Goal: Task Accomplishment & Management: Use online tool/utility

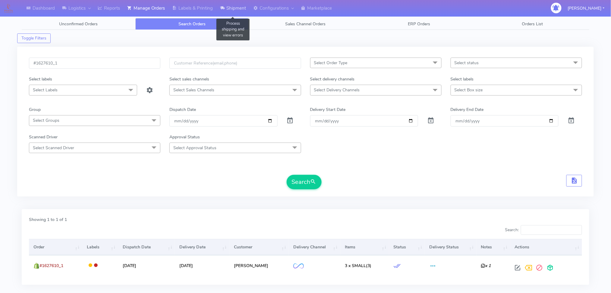
click at [239, 5] on link "Shipment" at bounding box center [232, 8] width 33 height 17
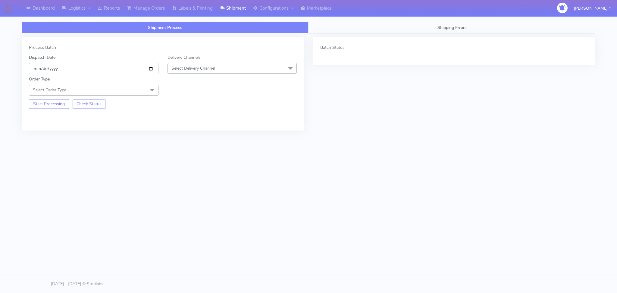
click at [150, 67] on input "[DATE]" at bounding box center [94, 68] width 130 height 11
type input "[DATE]"
click at [219, 70] on span "Select Delivery Channel" at bounding box center [233, 68] width 130 height 11
click at [186, 105] on div "OnFleet" at bounding box center [232, 106] width 123 height 6
click at [129, 93] on span "Select Order Type" at bounding box center [94, 90] width 130 height 11
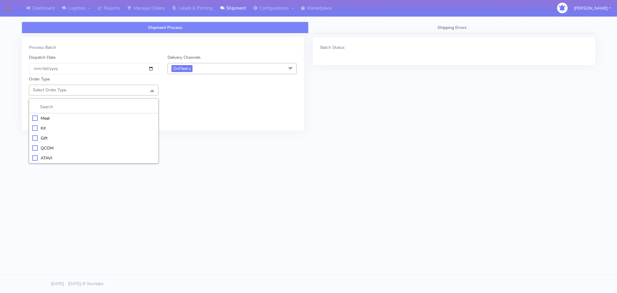
click at [47, 118] on div "Meal" at bounding box center [93, 118] width 123 height 6
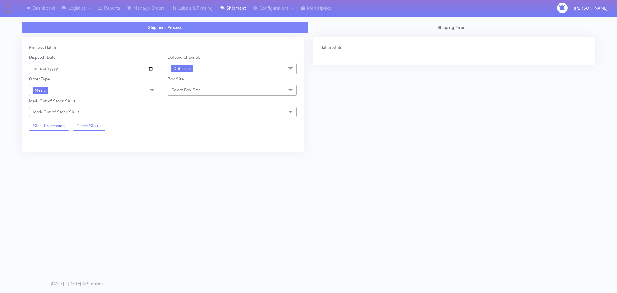
click at [211, 92] on span "Select Box Size" at bounding box center [233, 90] width 130 height 11
click at [180, 117] on div "Small" at bounding box center [232, 118] width 123 height 6
click at [36, 125] on button "Start Processing" at bounding box center [49, 126] width 40 height 10
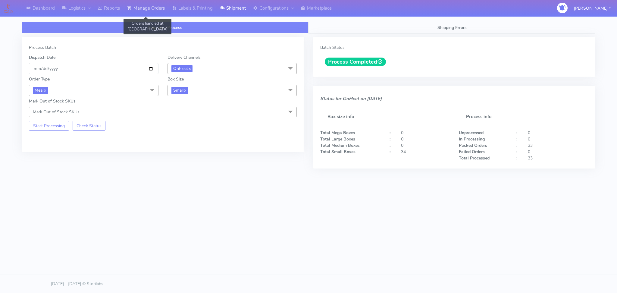
click at [165, 10] on link "Manage Orders" at bounding box center [146, 8] width 45 height 17
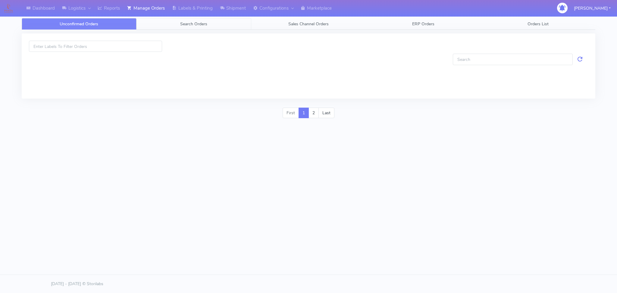
click at [176, 27] on link "Search Orders" at bounding box center [193, 24] width 115 height 12
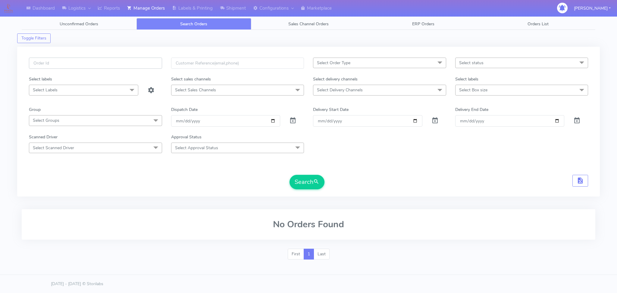
click at [136, 63] on input "text" at bounding box center [95, 63] width 133 height 11
paste input "[STREET_ADDRESS]"
click at [87, 64] on input "[STREET_ADDRESS]" at bounding box center [95, 63] width 133 height 11
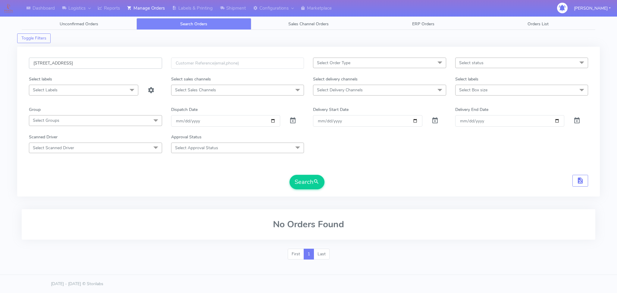
paste input "#1628427_1"
type input "#1628427_1"
click at [293, 122] on span at bounding box center [292, 122] width 7 height 6
click at [307, 181] on button "Search" at bounding box center [307, 182] width 35 height 14
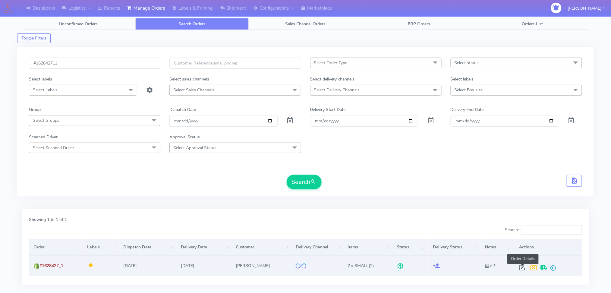
click at [523, 266] on span at bounding box center [521, 269] width 11 height 6
select select "2"
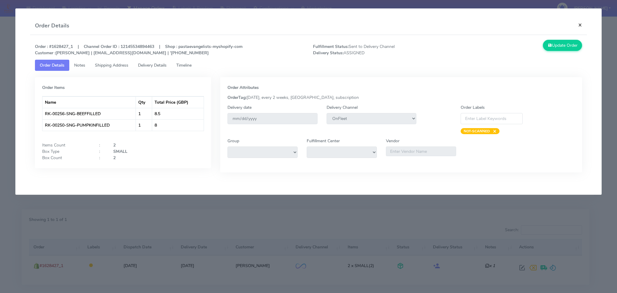
click at [579, 23] on button "×" at bounding box center [580, 25] width 14 height 16
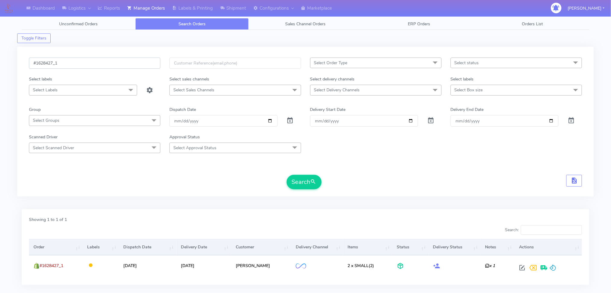
click at [70, 61] on input "#1628427_1" at bounding box center [94, 63] width 131 height 11
paste input "9"
type input "#1628429_1"
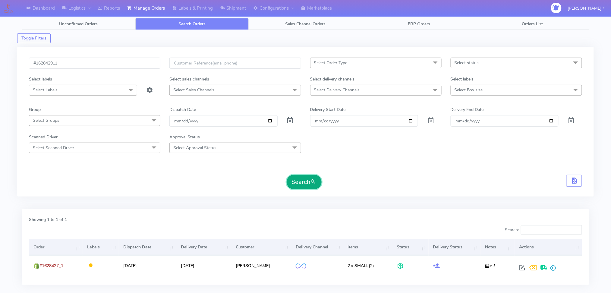
click at [294, 183] on button "Search" at bounding box center [304, 182] width 35 height 14
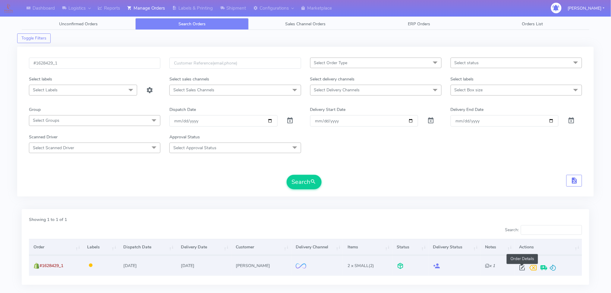
click at [519, 269] on span at bounding box center [521, 269] width 11 height 6
select select "2"
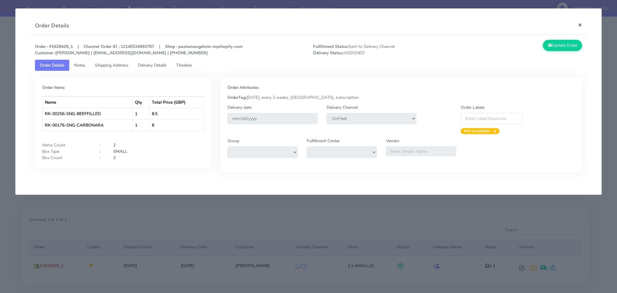
click at [581, 24] on button "×" at bounding box center [580, 25] width 14 height 16
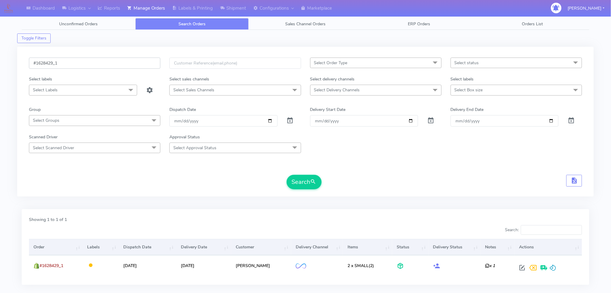
click at [64, 65] on input "#1628429_1" at bounding box center [94, 63] width 131 height 11
paste input "5"
type input "#1628529_1"
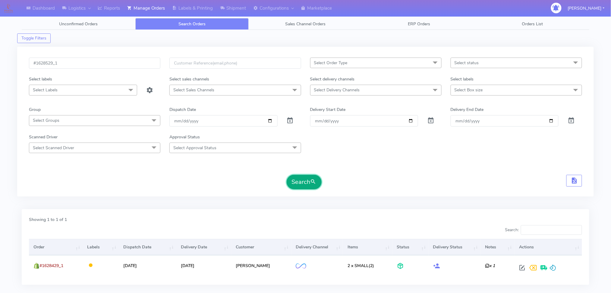
click at [299, 186] on button "Search" at bounding box center [304, 182] width 35 height 14
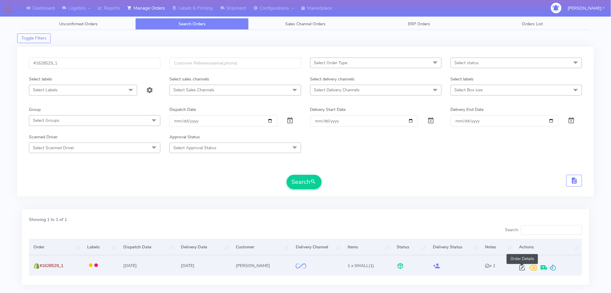
click at [522, 267] on span at bounding box center [521, 269] width 11 height 6
select select "2"
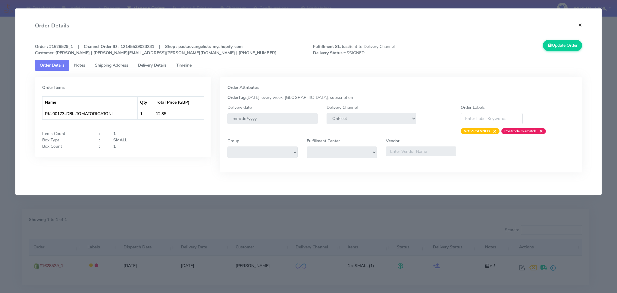
click at [580, 30] on button "×" at bounding box center [580, 25] width 14 height 16
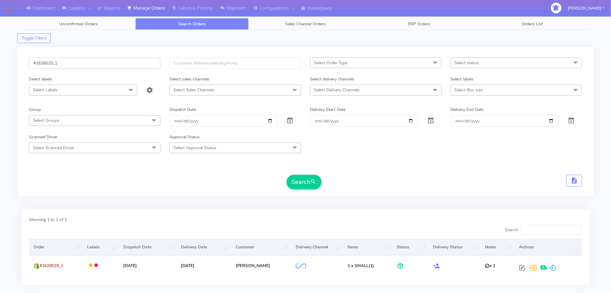
click at [66, 58] on input "#1628529_1" at bounding box center [94, 63] width 131 height 11
paste input "18"
type input "#1628518_1"
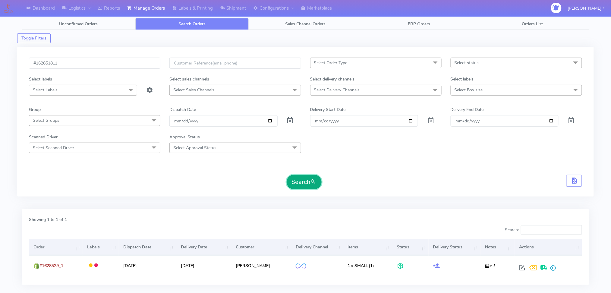
click at [298, 178] on button "Search" at bounding box center [304, 182] width 35 height 14
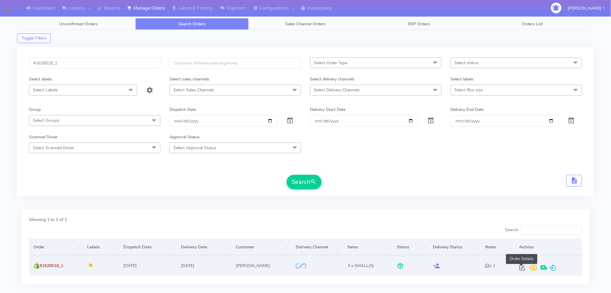
click at [522, 267] on span at bounding box center [521, 269] width 11 height 6
select select "2"
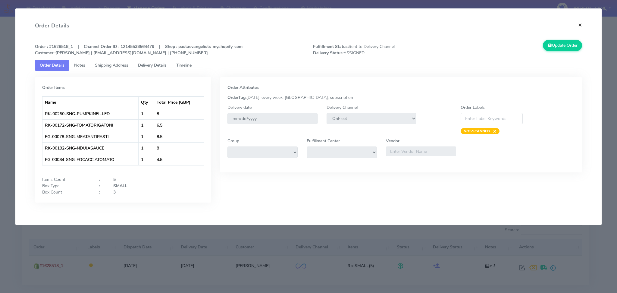
click at [582, 26] on button "×" at bounding box center [580, 25] width 14 height 16
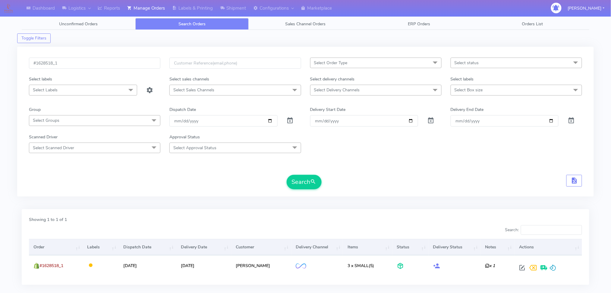
click at [404, 88] on span "Select Delivery Channels" at bounding box center [375, 90] width 131 height 11
click at [329, 141] on div "OnFleet" at bounding box center [375, 141] width 125 height 6
checkbox input "true"
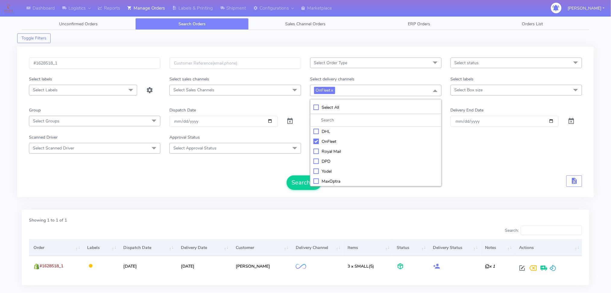
click at [264, 175] on div "Search" at bounding box center [305, 182] width 553 height 14
click at [268, 121] on input "date" at bounding box center [223, 121] width 108 height 11
type input "[DATE]"
click at [382, 156] on form "#1628518_1 Select Order Type Select All MEALS ATAVI One Off Pasta Club Gift Kit…" at bounding box center [305, 124] width 553 height 132
click at [298, 183] on button "Search" at bounding box center [304, 182] width 35 height 14
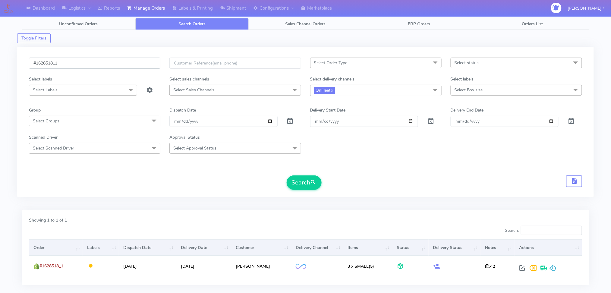
click at [119, 65] on input "#1628518_1" at bounding box center [94, 63] width 131 height 11
click at [307, 183] on button "Search" at bounding box center [304, 182] width 35 height 14
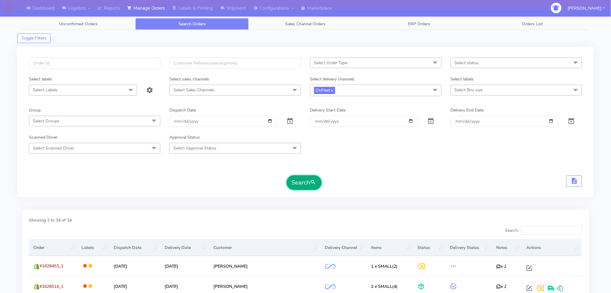
click at [305, 178] on button "Search" at bounding box center [304, 182] width 35 height 14
click at [98, 64] on input "text" at bounding box center [94, 63] width 131 height 11
paste input "#1626282_1"
type input "#1626282_1"
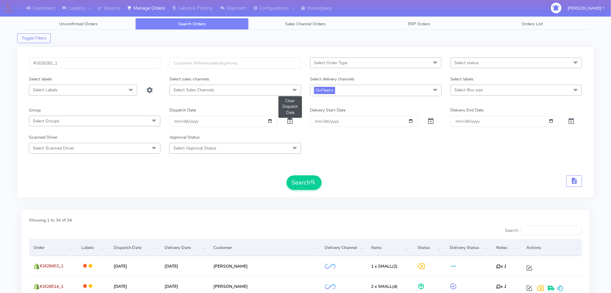
click at [290, 121] on span at bounding box center [290, 123] width 7 height 6
click at [438, 89] on span at bounding box center [435, 90] width 12 height 11
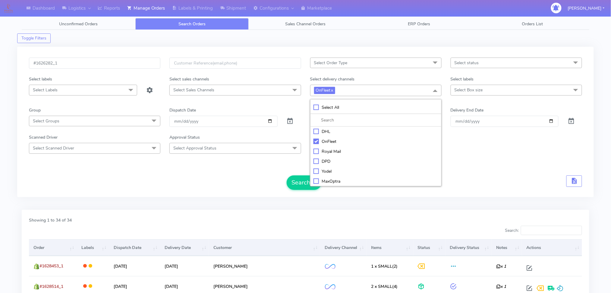
click at [375, 108] on div "Select All" at bounding box center [375, 107] width 125 height 6
checkbox input "true"
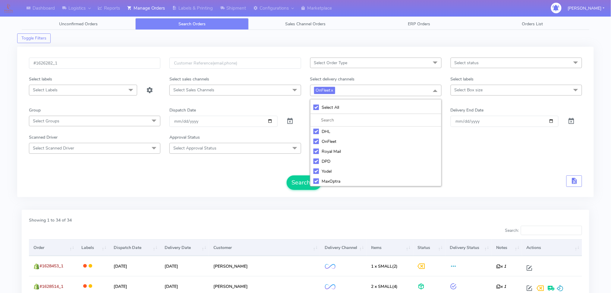
checkbox input "true"
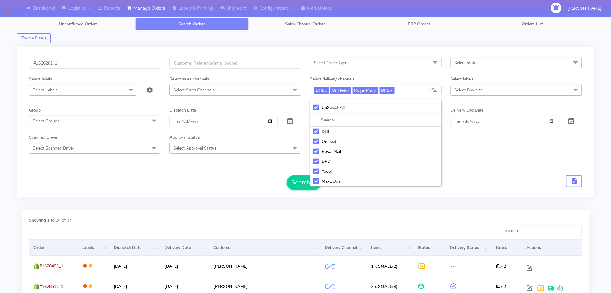
click at [343, 110] on div "UnSelect All" at bounding box center [375, 107] width 125 height 6
checkbox input "false"
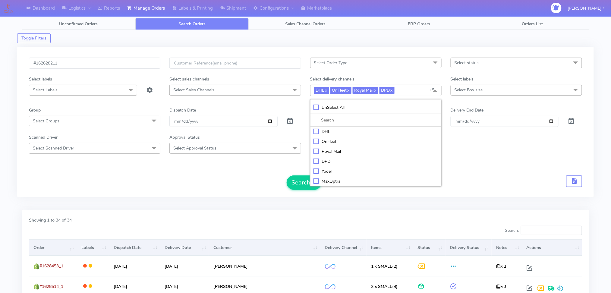
checkbox input "false"
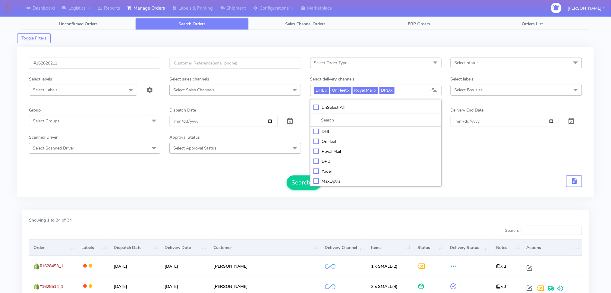
checkbox input "false"
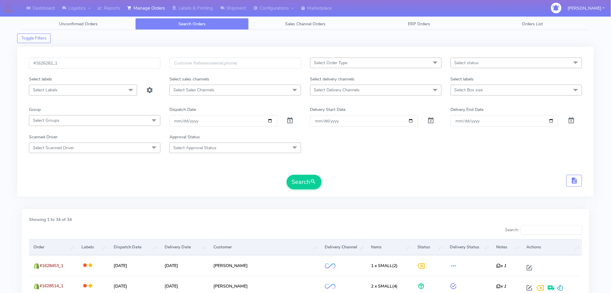
click at [273, 178] on div "Search" at bounding box center [305, 182] width 553 height 14
click at [304, 185] on button "Search" at bounding box center [304, 182] width 35 height 14
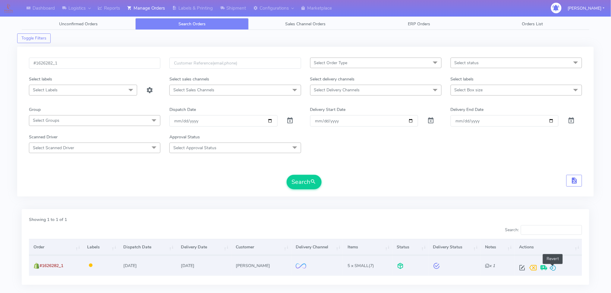
click at [555, 266] on span at bounding box center [552, 269] width 7 height 6
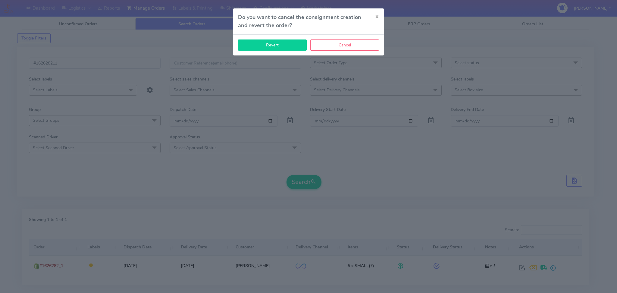
click at [283, 46] on button "Revert" at bounding box center [272, 44] width 69 height 11
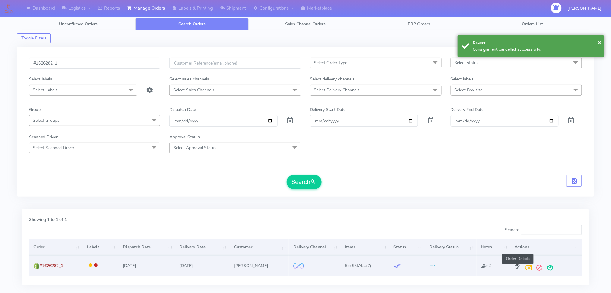
click at [517, 269] on span at bounding box center [517, 269] width 11 height 6
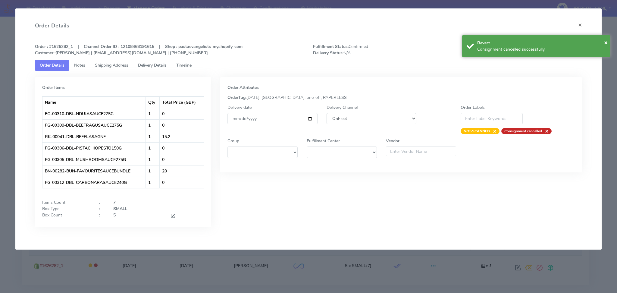
click at [383, 121] on select "DHL OnFleet Royal Mail DPD Yodel MaxOptra Amazon Collection" at bounding box center [372, 118] width 90 height 11
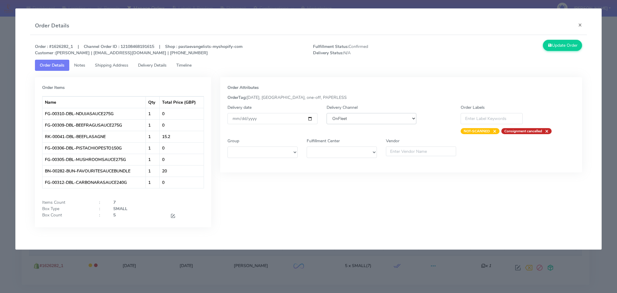
select select "5"
click at [327, 113] on select "DHL OnFleet Royal Mail DPD Yodel MaxOptra Amazon Collection" at bounding box center [372, 118] width 90 height 11
click at [555, 48] on button "Update Order" at bounding box center [562, 45] width 39 height 11
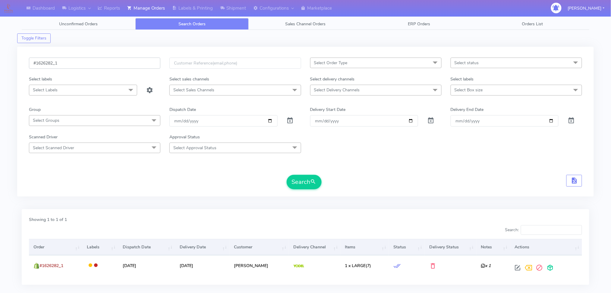
click at [104, 66] on input "#1626282_1" at bounding box center [94, 63] width 131 height 11
paste input "8321"
type input "#1628321_1"
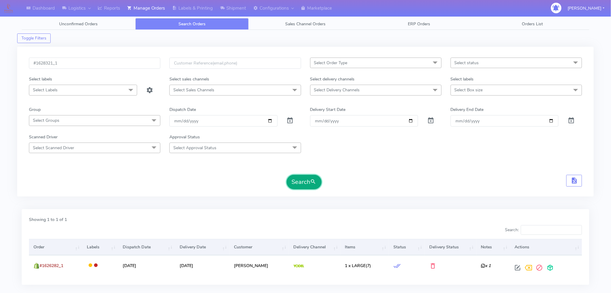
click at [306, 182] on button "Search" at bounding box center [304, 182] width 35 height 14
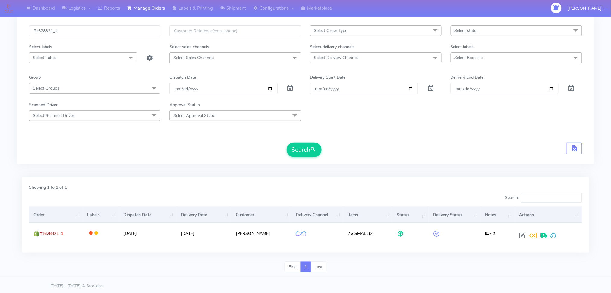
scroll to position [34, 0]
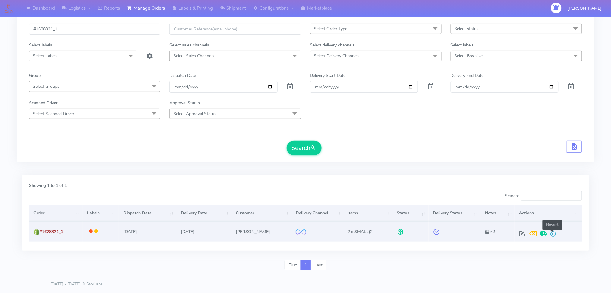
click at [551, 232] on span at bounding box center [552, 235] width 7 height 6
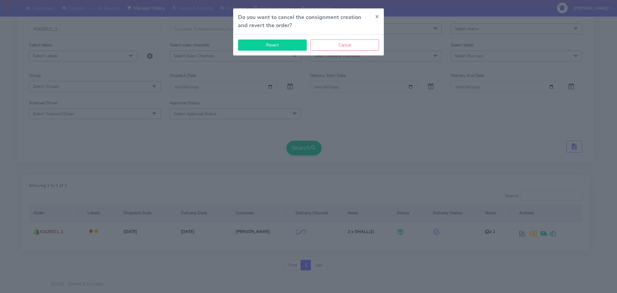
click at [283, 49] on button "Revert" at bounding box center [272, 44] width 69 height 11
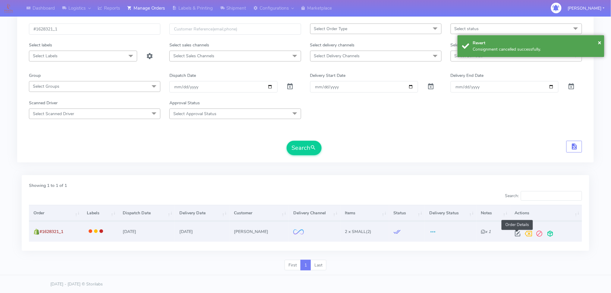
click at [515, 232] on span at bounding box center [517, 235] width 11 height 6
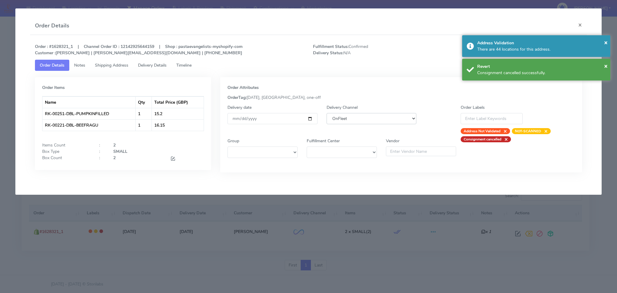
click at [370, 121] on select "DHL OnFleet Royal Mail DPD Yodel MaxOptra Amazon Collection" at bounding box center [372, 118] width 90 height 11
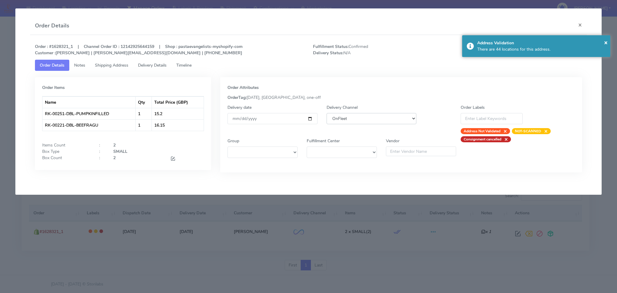
select select "5"
click at [327, 113] on select "DHL OnFleet Royal Mail DPD Yodel MaxOptra Amazon Collection" at bounding box center [372, 118] width 90 height 11
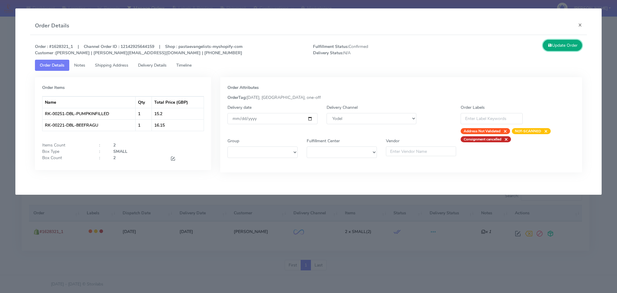
click at [561, 48] on button "Update Order" at bounding box center [562, 45] width 39 height 11
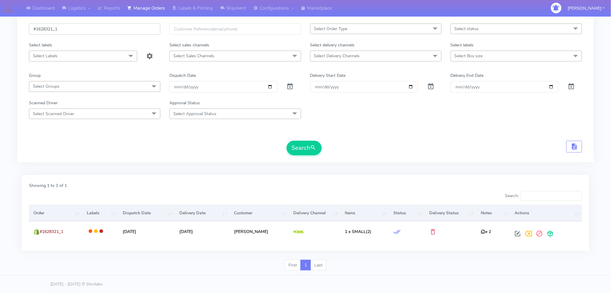
click at [104, 24] on input "#1628321_1" at bounding box center [94, 28] width 131 height 11
paste input "5"
type input "#1628325_1"
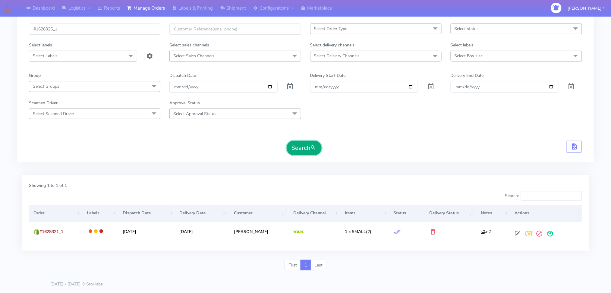
click at [304, 146] on button "Search" at bounding box center [304, 148] width 35 height 14
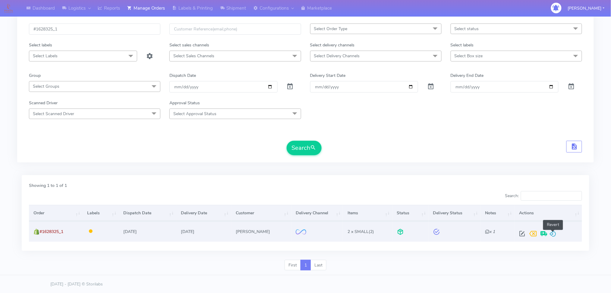
click at [553, 232] on span at bounding box center [552, 235] width 7 height 6
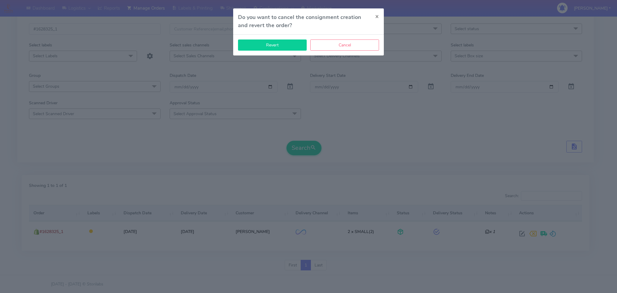
click at [272, 43] on button "Revert" at bounding box center [272, 44] width 69 height 11
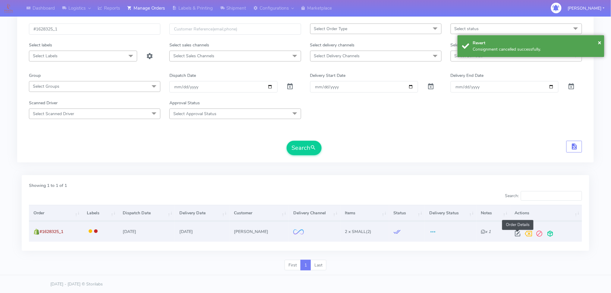
click at [514, 234] on span at bounding box center [517, 235] width 11 height 6
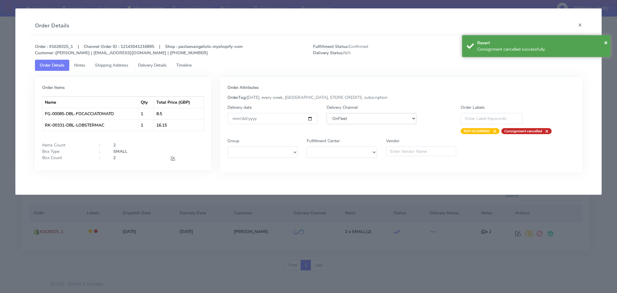
click at [378, 122] on select "DHL OnFleet Royal Mail DPD Yodel MaxOptra Amazon Collection" at bounding box center [372, 118] width 90 height 11
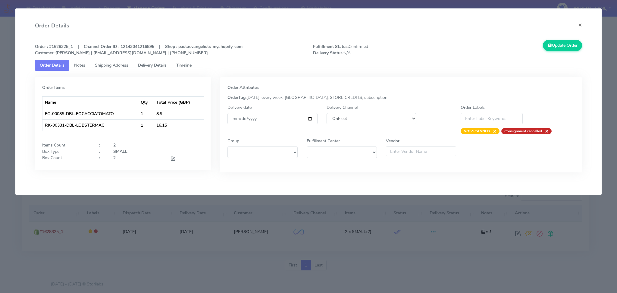
select select "5"
click at [327, 113] on select "DHL OnFleet Royal Mail DPD Yodel MaxOptra Amazon Collection" at bounding box center [372, 118] width 90 height 11
click at [549, 47] on icon at bounding box center [550, 45] width 4 height 6
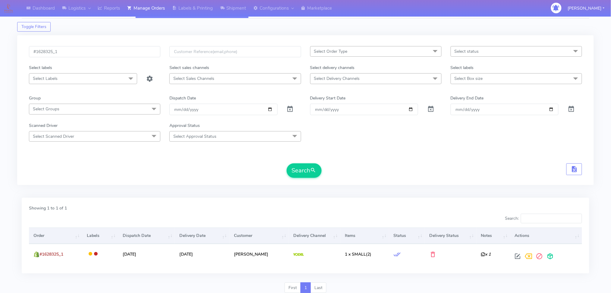
scroll to position [0, 0]
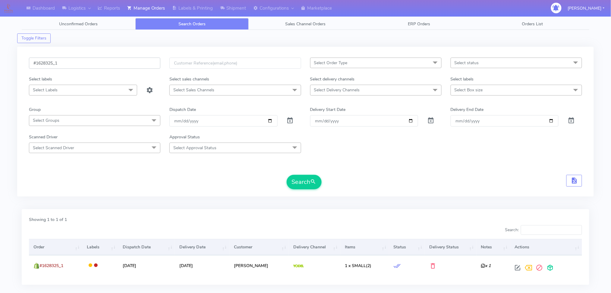
click at [112, 64] on input "#1628325_1" at bounding box center [94, 63] width 131 height 11
paste input "92"
type input "#1628392_1"
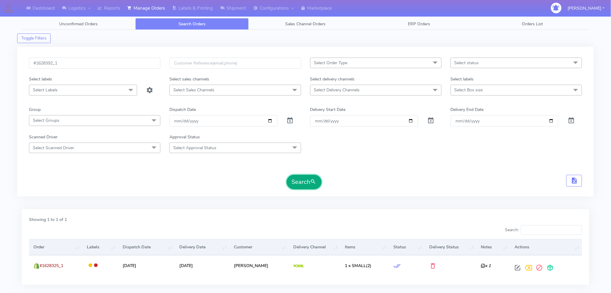
click at [297, 177] on button "Search" at bounding box center [304, 182] width 35 height 14
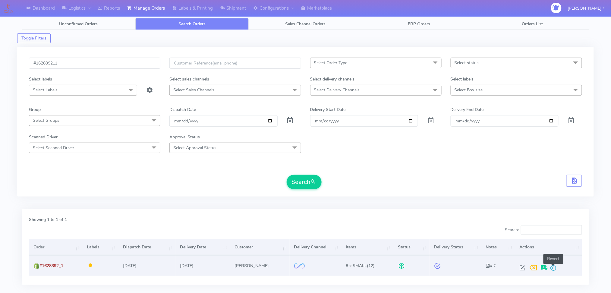
click at [551, 266] on span at bounding box center [553, 269] width 7 height 6
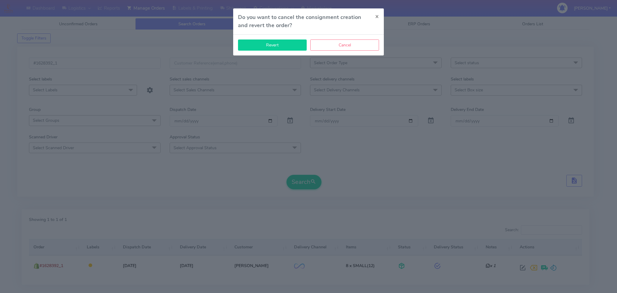
click at [279, 47] on button "Revert" at bounding box center [272, 44] width 69 height 11
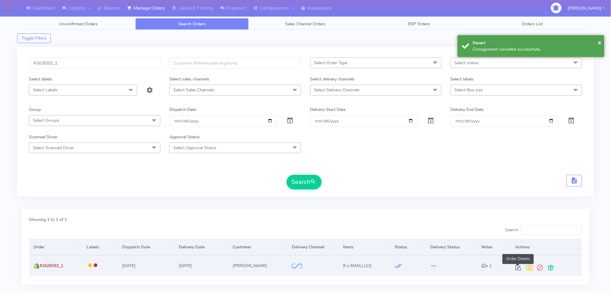
click at [518, 268] on span at bounding box center [517, 269] width 11 height 6
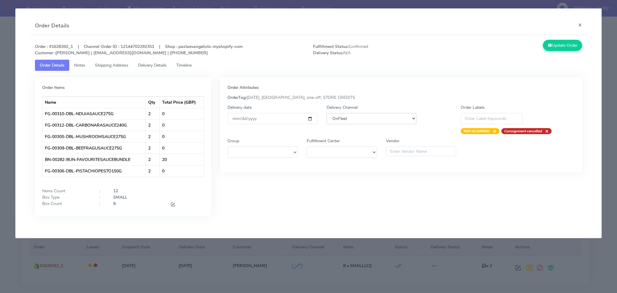
click at [369, 123] on select "DHL OnFleet Royal Mail DPD Yodel MaxOptra Amazon Collection" at bounding box center [372, 118] width 90 height 11
select select "5"
click at [327, 113] on select "DHL OnFleet Royal Mail DPD Yodel MaxOptra Amazon Collection" at bounding box center [372, 118] width 90 height 11
click at [553, 48] on button "Update Order" at bounding box center [562, 45] width 39 height 11
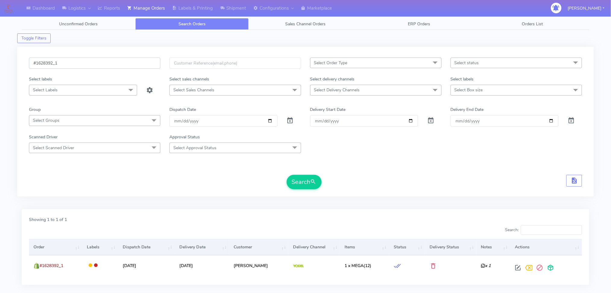
click at [84, 61] on input "#1628392_1" at bounding box center [94, 63] width 131 height 11
paste input "33"
type input "#1628333_1"
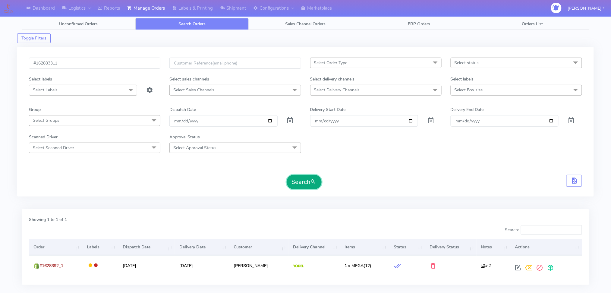
click at [301, 179] on button "Search" at bounding box center [304, 182] width 35 height 14
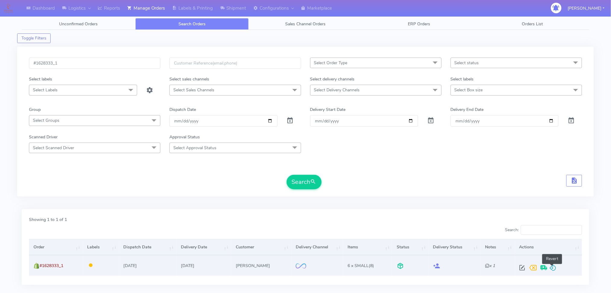
click at [551, 266] on span at bounding box center [552, 269] width 7 height 6
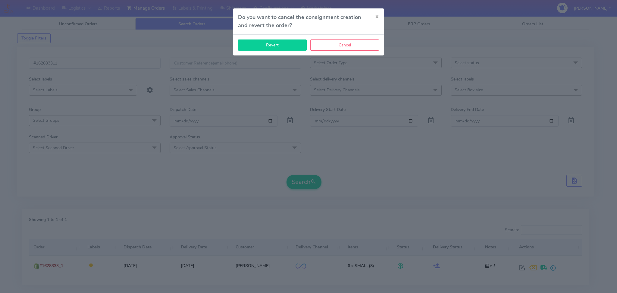
click at [271, 48] on button "Revert" at bounding box center [272, 44] width 69 height 11
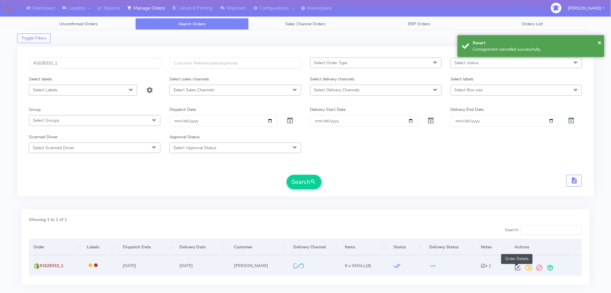
click at [516, 266] on span at bounding box center [517, 269] width 11 height 6
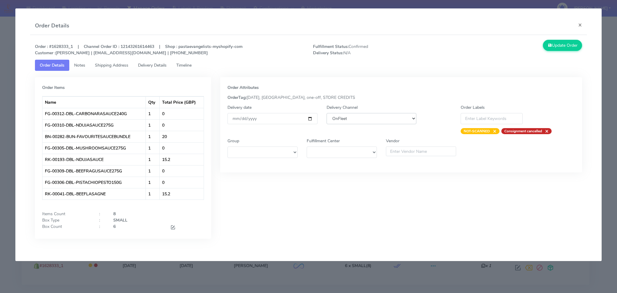
click at [349, 116] on select "DHL OnFleet Royal Mail DPD Yodel MaxOptra Amazon Collection" at bounding box center [372, 118] width 90 height 11
select select "5"
click at [327, 113] on select "DHL OnFleet Royal Mail DPD Yodel MaxOptra Amazon Collection" at bounding box center [372, 118] width 90 height 11
click at [562, 45] on button "Update Order" at bounding box center [562, 45] width 39 height 11
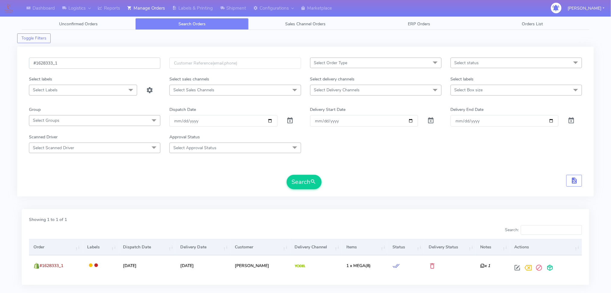
click at [68, 65] on input "#1628333_1" at bounding box center [94, 63] width 131 height 11
paste input "85"
type input "#1628385_1"
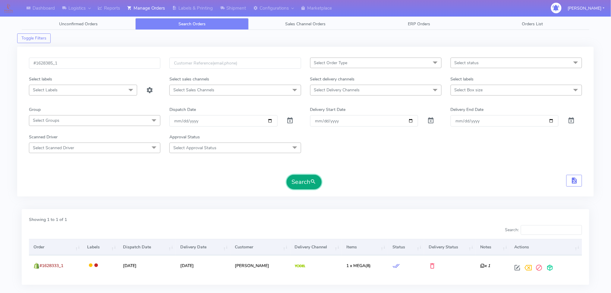
click at [302, 181] on button "Search" at bounding box center [304, 182] width 35 height 14
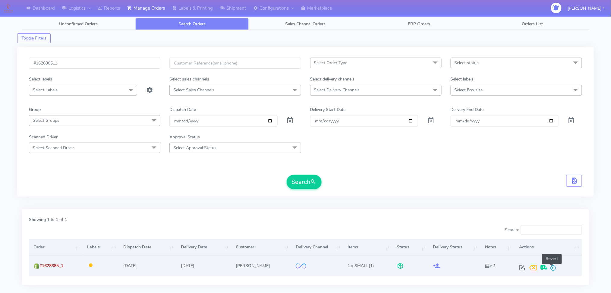
click at [550, 266] on span at bounding box center [552, 269] width 7 height 6
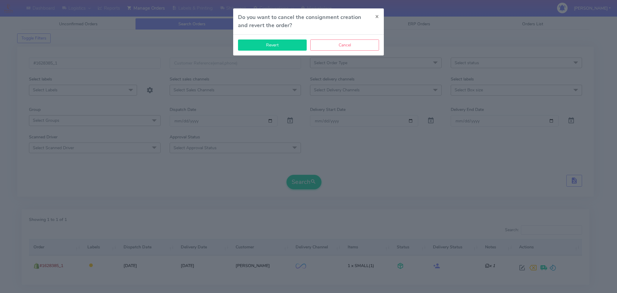
click at [291, 50] on button "Revert" at bounding box center [272, 44] width 69 height 11
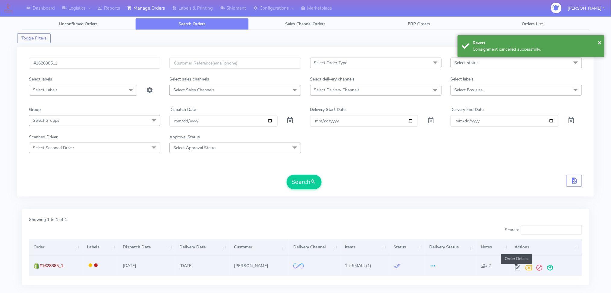
click at [516, 268] on span at bounding box center [517, 269] width 11 height 6
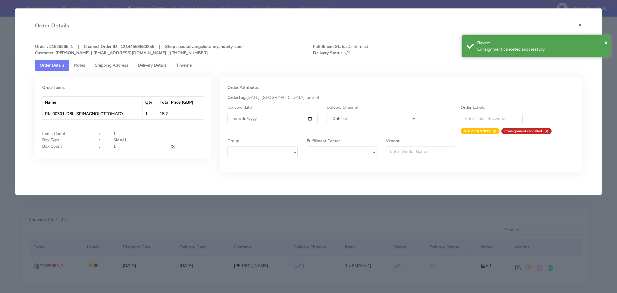
click at [356, 115] on select "DHL OnFleet Royal Mail DPD Yodel MaxOptra Amazon Collection" at bounding box center [372, 118] width 90 height 11
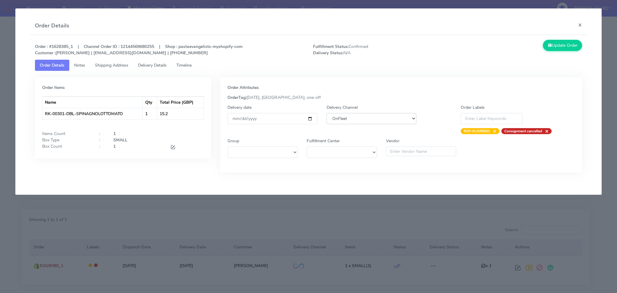
select select "5"
click at [327, 113] on select "DHL OnFleet Royal Mail DPD Yodel MaxOptra Amazon Collection" at bounding box center [372, 118] width 90 height 11
click at [557, 47] on button "Update Order" at bounding box center [562, 45] width 39 height 11
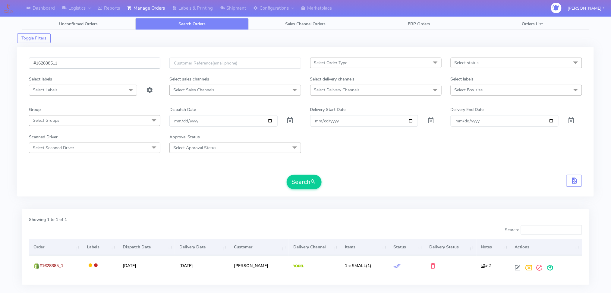
click at [124, 66] on input "#1628385_1" at bounding box center [94, 63] width 131 height 11
paste input "403"
type input "#1628403_1"
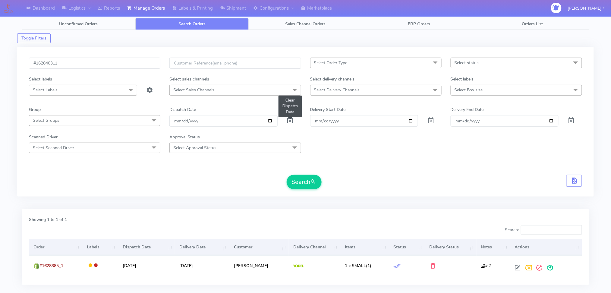
click at [292, 122] on span at bounding box center [290, 122] width 7 height 6
click at [312, 179] on span "submit" at bounding box center [313, 182] width 6 height 8
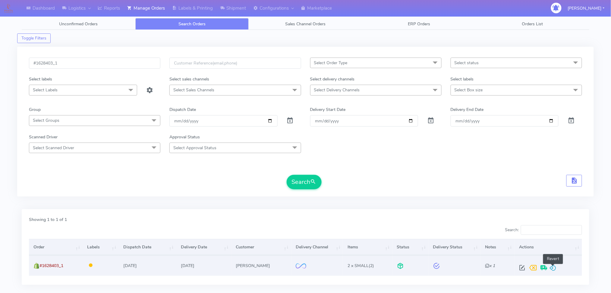
click at [553, 266] on span at bounding box center [552, 269] width 7 height 6
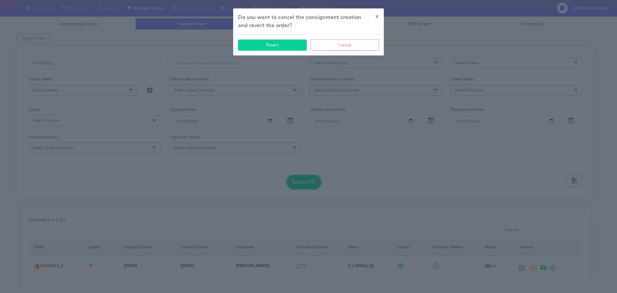
click at [267, 48] on button "Revert" at bounding box center [272, 44] width 69 height 11
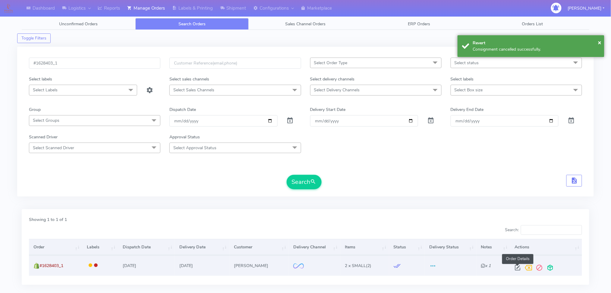
click at [520, 271] on span at bounding box center [517, 269] width 11 height 6
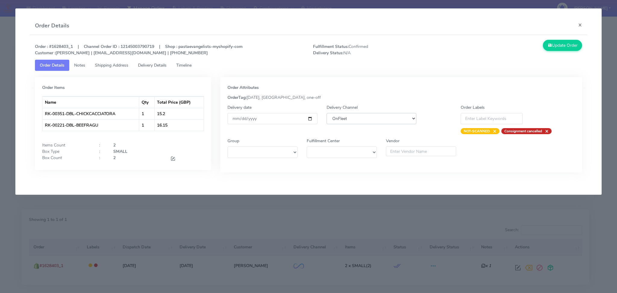
click at [386, 118] on select "DHL OnFleet Royal Mail DPD Yodel MaxOptra Amazon Collection" at bounding box center [372, 118] width 90 height 11
select select "5"
click at [327, 113] on select "DHL OnFleet Royal Mail DPD Yodel MaxOptra Amazon Collection" at bounding box center [372, 118] width 90 height 11
click at [556, 45] on button "Update Order" at bounding box center [562, 45] width 39 height 11
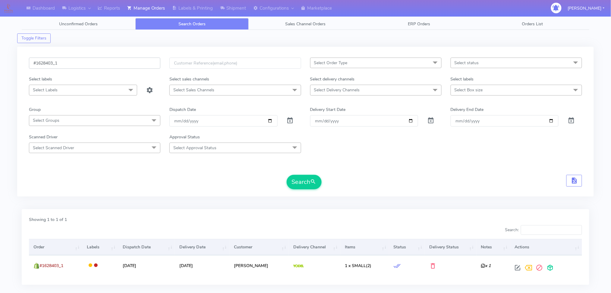
click at [76, 62] on input "#1628403_1" at bounding box center [94, 63] width 131 height 11
paste input "4"
type input "#1628404_1"
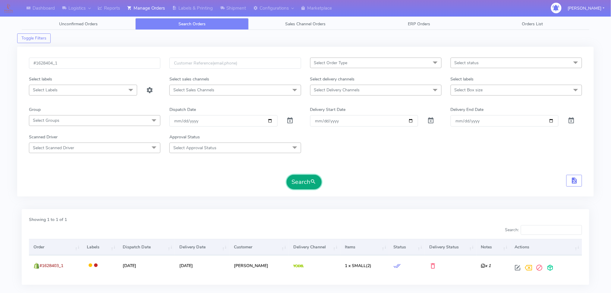
click at [304, 181] on button "Search" at bounding box center [304, 182] width 35 height 14
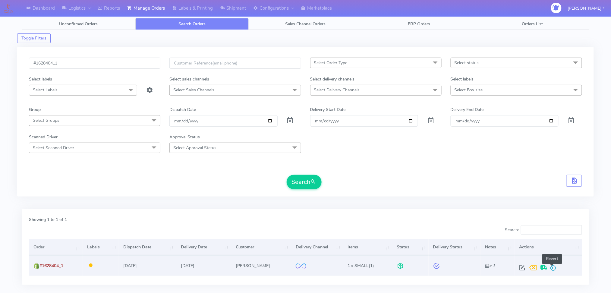
click at [552, 266] on span at bounding box center [552, 269] width 7 height 6
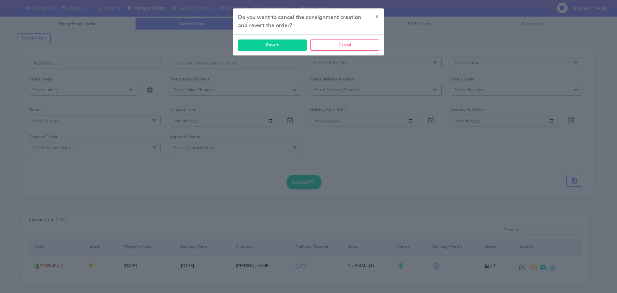
click at [269, 49] on button "Revert" at bounding box center [272, 44] width 69 height 11
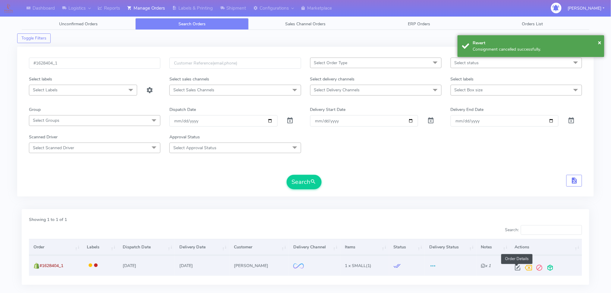
click at [515, 268] on span at bounding box center [517, 269] width 11 height 6
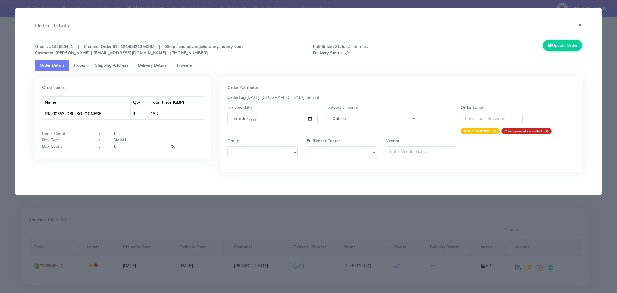
click at [357, 118] on select "DHL OnFleet Royal Mail DPD Yodel MaxOptra Amazon Collection" at bounding box center [372, 118] width 90 height 11
select select "5"
click at [327, 113] on select "DHL OnFleet Royal Mail DPD Yodel MaxOptra Amazon Collection" at bounding box center [372, 118] width 90 height 11
click at [564, 43] on button "Update Order" at bounding box center [562, 45] width 39 height 11
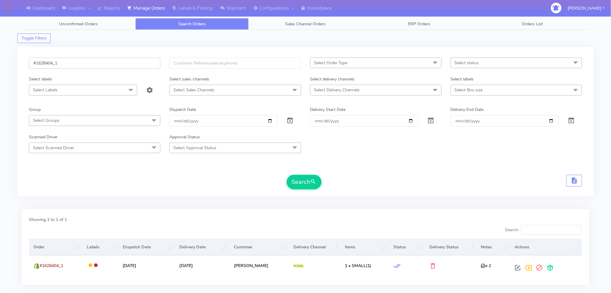
click at [89, 63] on input "#1628404_1" at bounding box center [94, 63] width 131 height 11
paste input "22"
type input "#1628422_1"
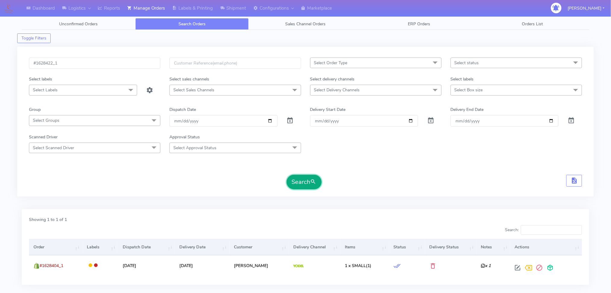
click at [309, 183] on button "Search" at bounding box center [304, 182] width 35 height 14
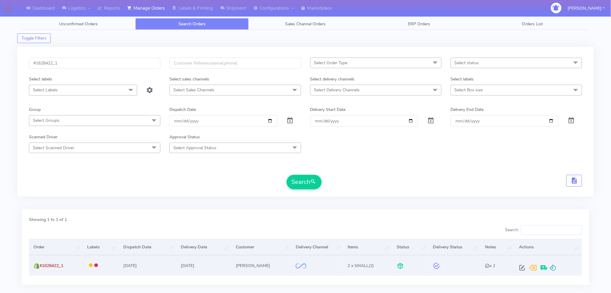
click at [556, 266] on div at bounding box center [546, 267] width 61 height 11
click at [553, 268] on span at bounding box center [552, 269] width 7 height 6
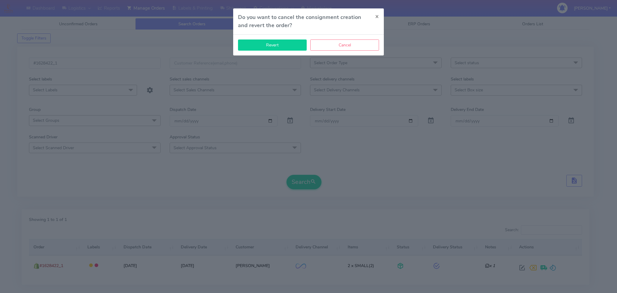
click at [282, 48] on button "Revert" at bounding box center [272, 44] width 69 height 11
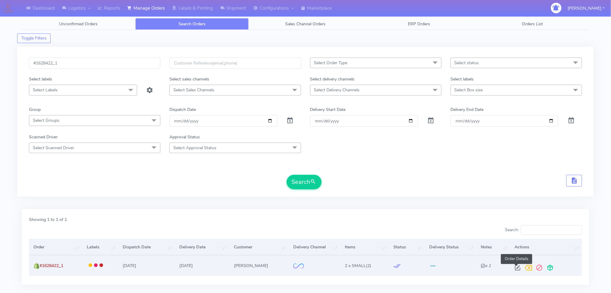
click at [515, 266] on span at bounding box center [517, 269] width 11 height 6
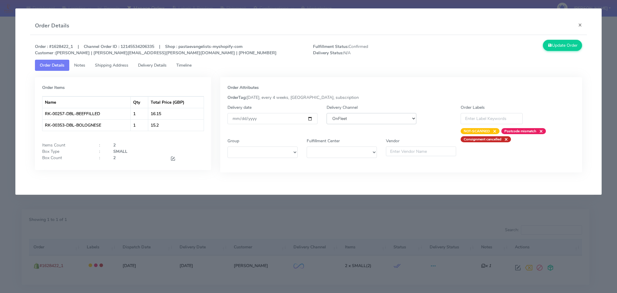
click at [335, 119] on select "DHL OnFleet Royal Mail DPD Yodel MaxOptra Amazon Collection" at bounding box center [372, 118] width 90 height 11
select select "5"
click at [327, 113] on select "DHL OnFleet Royal Mail DPD Yodel MaxOptra Amazon Collection" at bounding box center [372, 118] width 90 height 11
click at [557, 41] on button "Update Order" at bounding box center [562, 45] width 39 height 11
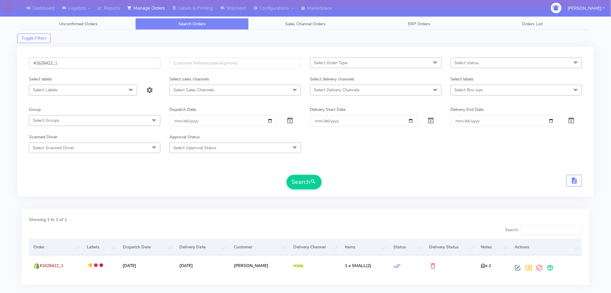
click at [126, 66] on input "#1628422_1" at bounding box center [94, 63] width 131 height 11
paste input "31"
type input "#1628431_1"
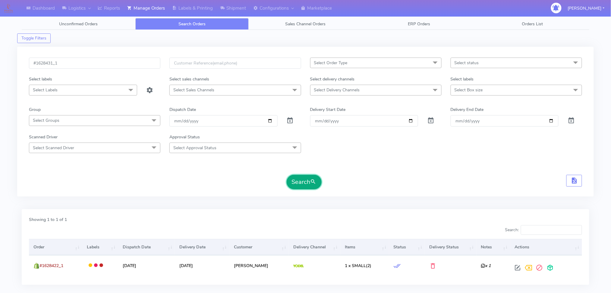
click at [298, 180] on button "Search" at bounding box center [304, 182] width 35 height 14
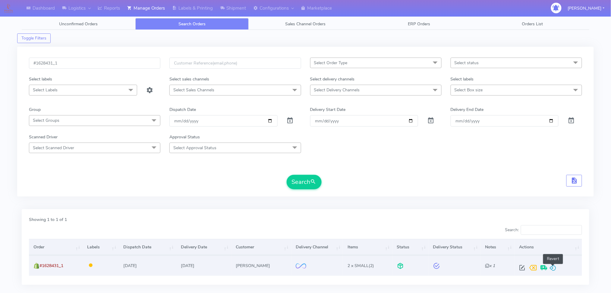
click at [552, 266] on span at bounding box center [552, 269] width 7 height 6
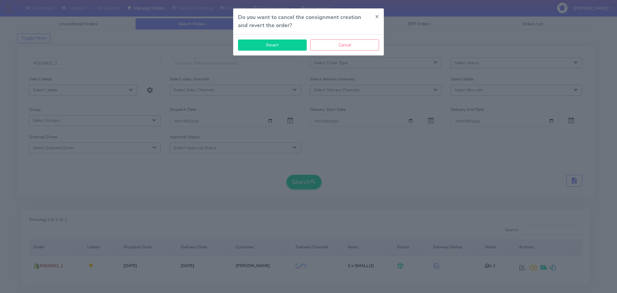
click at [245, 40] on button "Revert" at bounding box center [272, 44] width 69 height 11
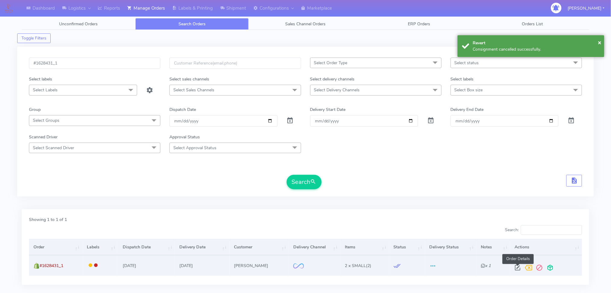
click at [516, 267] on span at bounding box center [517, 269] width 11 height 6
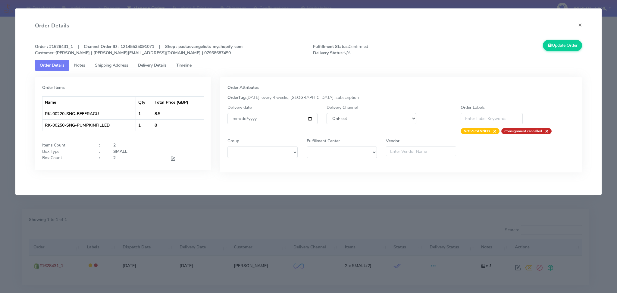
click at [367, 121] on select "DHL OnFleet Royal Mail DPD Yodel MaxOptra Amazon Collection" at bounding box center [372, 118] width 90 height 11
select select "5"
click at [327, 113] on select "DHL OnFleet Royal Mail DPD Yodel MaxOptra Amazon Collection" at bounding box center [372, 118] width 90 height 11
click at [572, 45] on button "Update Order" at bounding box center [562, 45] width 39 height 11
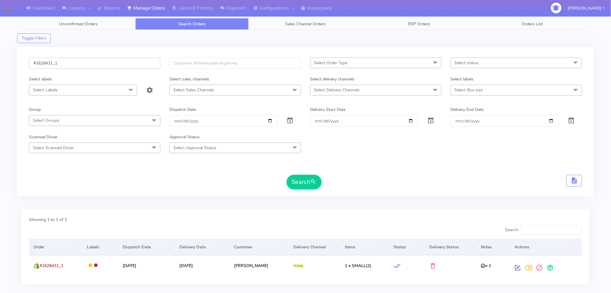
click at [89, 62] on input "#1628431_1" at bounding box center [94, 63] width 131 height 11
paste input "40"
type input "#1628440_1"
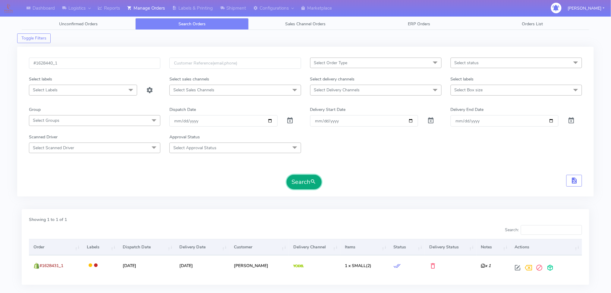
click at [307, 180] on button "Search" at bounding box center [304, 182] width 35 height 14
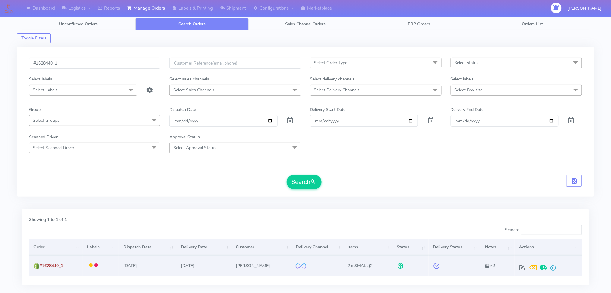
click at [557, 270] on div at bounding box center [546, 267] width 61 height 11
click at [555, 268] on span at bounding box center [552, 269] width 7 height 6
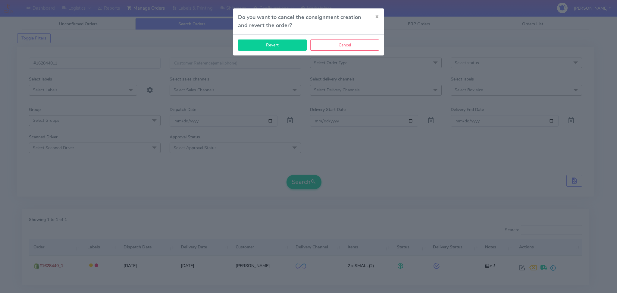
click at [268, 43] on button "Revert" at bounding box center [272, 44] width 69 height 11
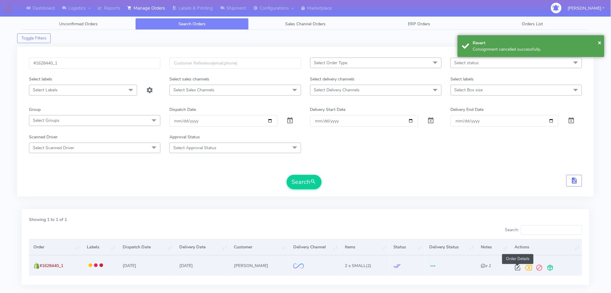
click at [515, 266] on span at bounding box center [517, 269] width 11 height 6
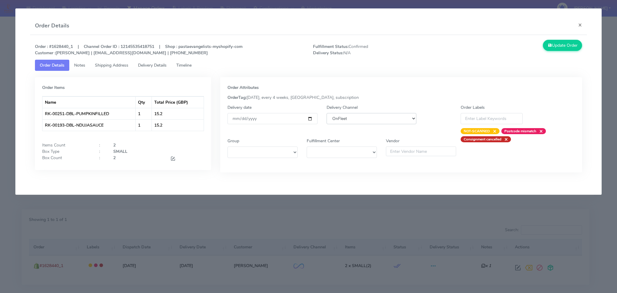
click at [362, 116] on select "DHL OnFleet Royal Mail DPD Yodel MaxOptra Amazon Collection" at bounding box center [372, 118] width 90 height 11
select select "5"
click at [327, 113] on select "DHL OnFleet Royal Mail DPD Yodel MaxOptra Amazon Collection" at bounding box center [372, 118] width 90 height 11
click at [558, 45] on button "Update Order" at bounding box center [562, 45] width 39 height 11
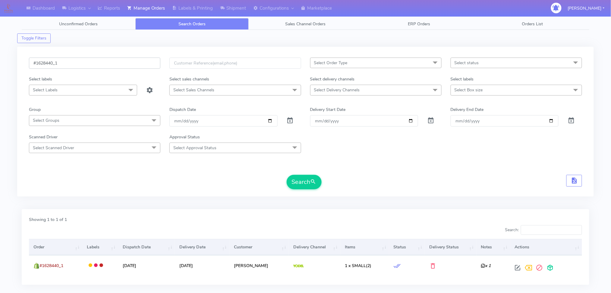
click at [70, 65] on input "#1628440_1" at bounding box center [94, 63] width 131 height 11
paste input "54"
type input "#1628454_1"
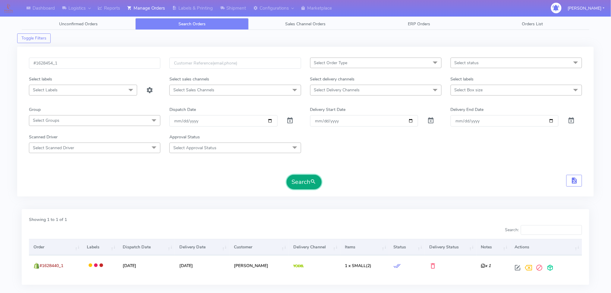
click at [321, 182] on button "Search" at bounding box center [304, 182] width 35 height 14
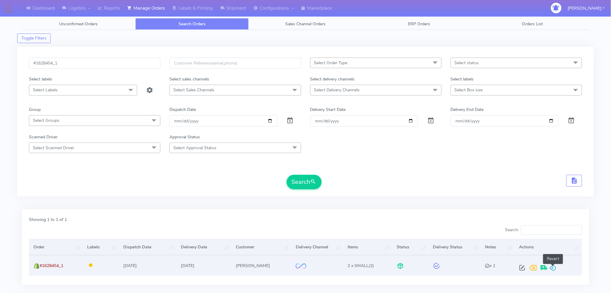
click at [554, 266] on span at bounding box center [552, 269] width 7 height 6
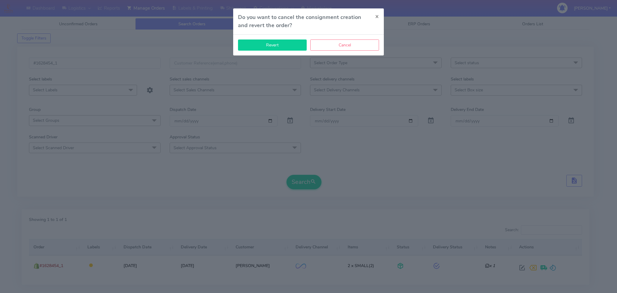
click at [287, 50] on button "Revert" at bounding box center [272, 44] width 69 height 11
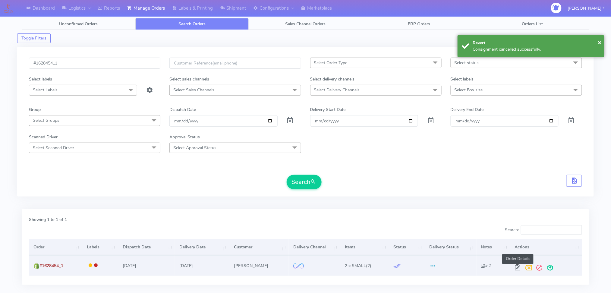
click at [515, 267] on span at bounding box center [517, 269] width 11 height 6
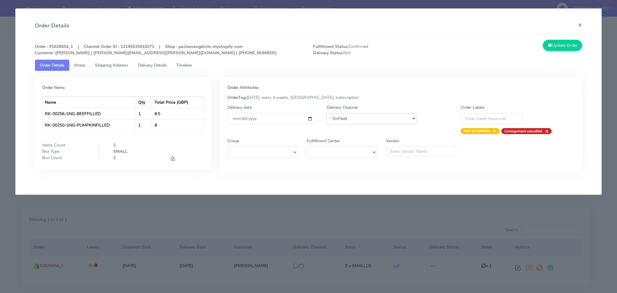
click at [341, 118] on select "DHL OnFleet Royal Mail DPD Yodel MaxOptra Amazon Collection" at bounding box center [372, 118] width 90 height 11
select select "5"
click at [327, 113] on select "DHL OnFleet Royal Mail DPD Yodel MaxOptra Amazon Collection" at bounding box center [372, 118] width 90 height 11
click at [553, 47] on button "Update Order" at bounding box center [562, 45] width 39 height 11
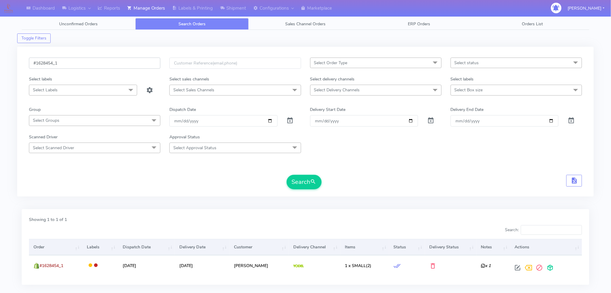
click at [92, 64] on input "#1628454_1" at bounding box center [94, 63] width 131 height 11
paste input "9"
type input "#1628459_1"
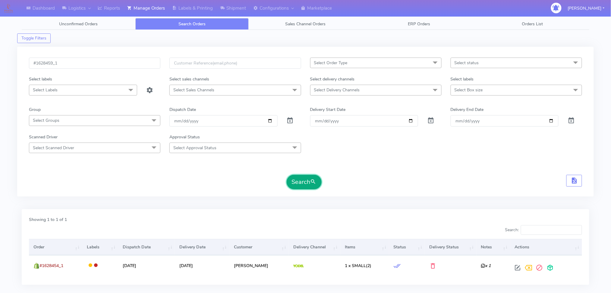
click at [300, 178] on button "Search" at bounding box center [304, 182] width 35 height 14
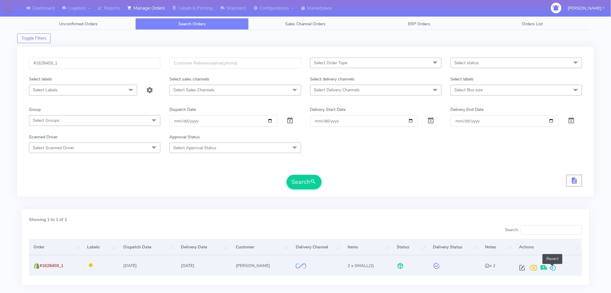
click at [553, 267] on span at bounding box center [552, 269] width 7 height 6
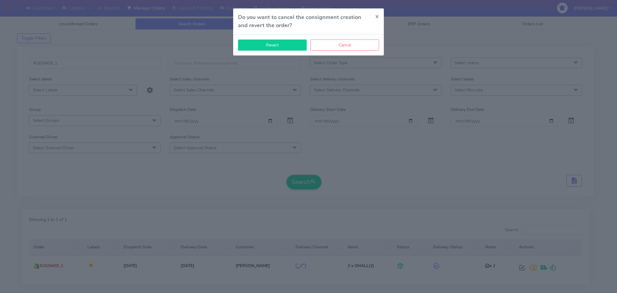
click at [277, 48] on button "Revert" at bounding box center [272, 44] width 69 height 11
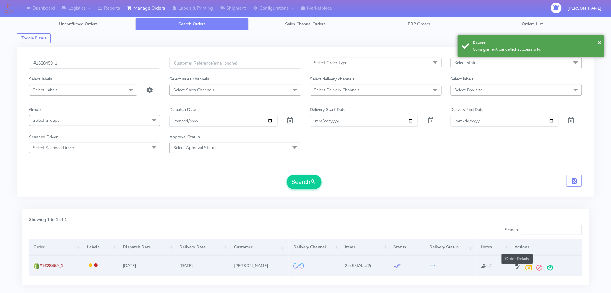
click at [516, 266] on span at bounding box center [517, 269] width 11 height 6
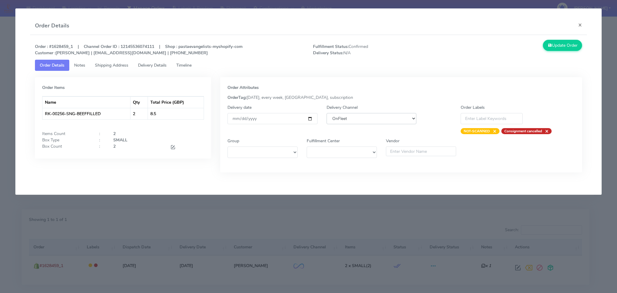
click at [363, 120] on select "DHL OnFleet Royal Mail DPD Yodel MaxOptra Amazon Collection" at bounding box center [372, 118] width 90 height 11
select select "5"
click at [327, 113] on select "DHL OnFleet Royal Mail DPD Yodel MaxOptra Amazon Collection" at bounding box center [372, 118] width 90 height 11
click at [557, 44] on button "Update Order" at bounding box center [562, 45] width 39 height 11
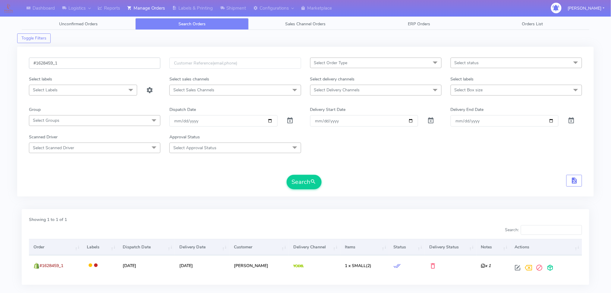
click at [104, 64] on input "#1628459_1" at bounding box center [94, 63] width 131 height 11
paste input "60"
type input "#1628460_1"
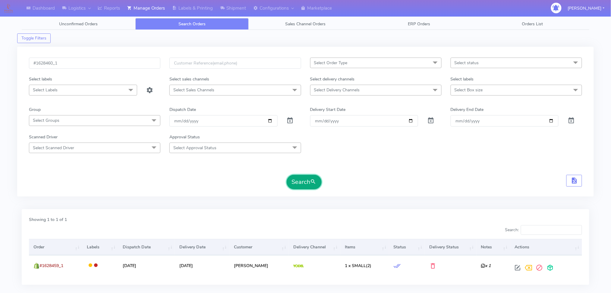
click at [309, 179] on button "Search" at bounding box center [304, 182] width 35 height 14
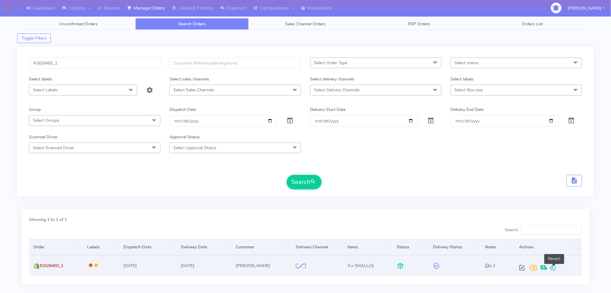
click at [555, 268] on span at bounding box center [552, 269] width 7 height 6
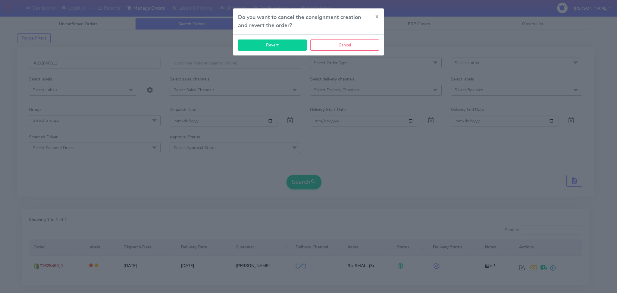
click at [258, 48] on button "Revert" at bounding box center [272, 44] width 69 height 11
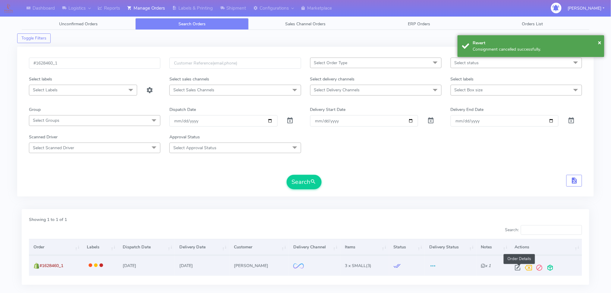
click at [520, 267] on span at bounding box center [517, 269] width 11 height 6
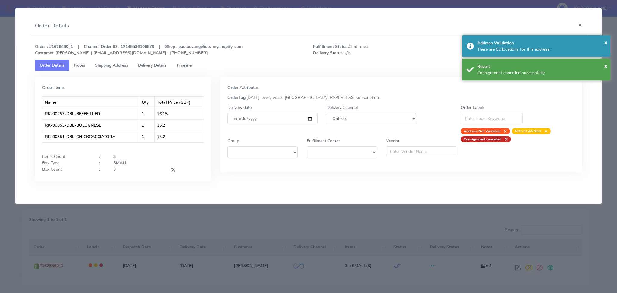
click at [353, 117] on select "DHL OnFleet Royal Mail DPD Yodel MaxOptra Amazon Collection" at bounding box center [372, 118] width 90 height 11
select select "5"
click at [327, 113] on select "DHL OnFleet Royal Mail DPD Yodel MaxOptra Amazon Collection" at bounding box center [372, 118] width 90 height 11
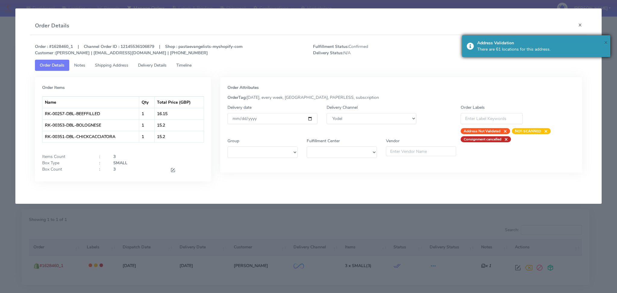
click at [607, 44] on span "×" at bounding box center [606, 42] width 4 height 8
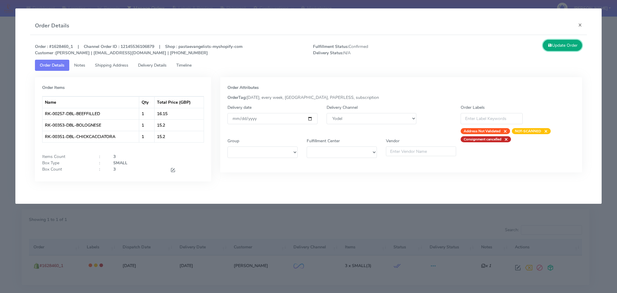
click at [565, 48] on button "Update Order" at bounding box center [562, 45] width 39 height 11
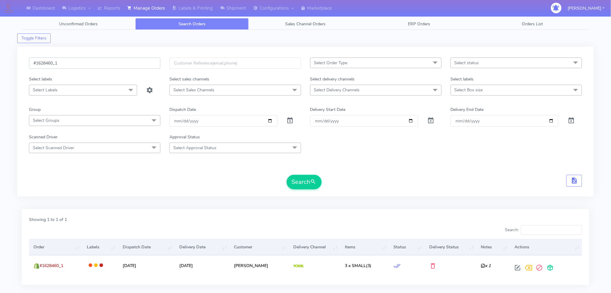
click at [106, 63] on input "#1628460_1" at bounding box center [94, 63] width 131 height 11
paste input "1"
type input "#1628461_1"
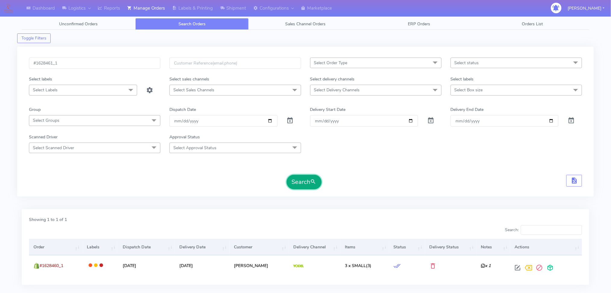
click at [311, 180] on span "submit" at bounding box center [313, 182] width 6 height 8
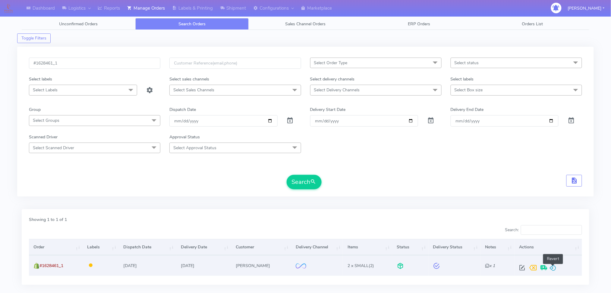
click at [553, 266] on span at bounding box center [552, 269] width 7 height 6
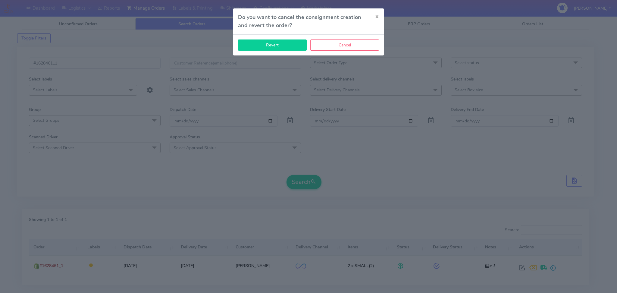
click at [282, 47] on button "Revert" at bounding box center [272, 44] width 69 height 11
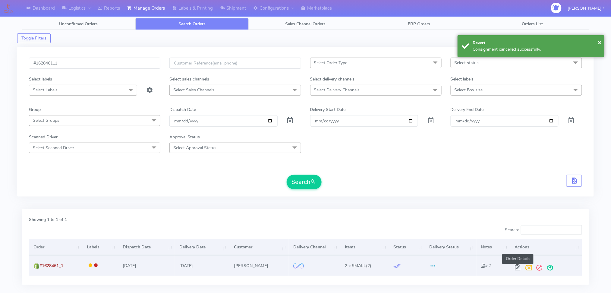
click at [515, 267] on span at bounding box center [517, 269] width 11 height 6
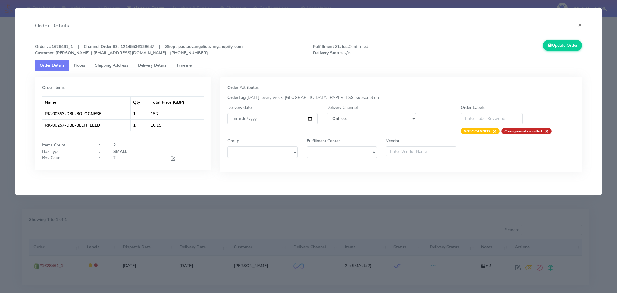
click at [357, 120] on select "DHL OnFleet Royal Mail DPD Yodel MaxOptra Amazon Collection" at bounding box center [372, 118] width 90 height 11
select select "5"
click at [327, 113] on select "DHL OnFleet Royal Mail DPD Yodel MaxOptra Amazon Collection" at bounding box center [372, 118] width 90 height 11
click at [568, 50] on button "Update Order" at bounding box center [562, 45] width 39 height 11
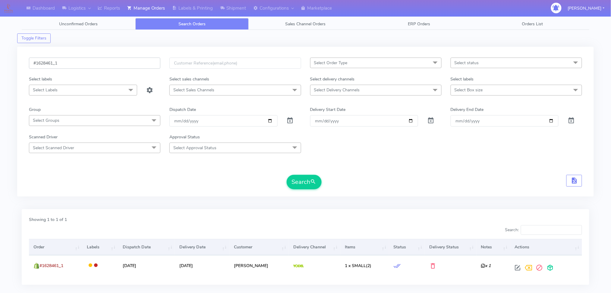
click at [103, 59] on input "#1628461_1" at bounding box center [94, 63] width 131 height 11
paste input "2"
type input "#1628462_1"
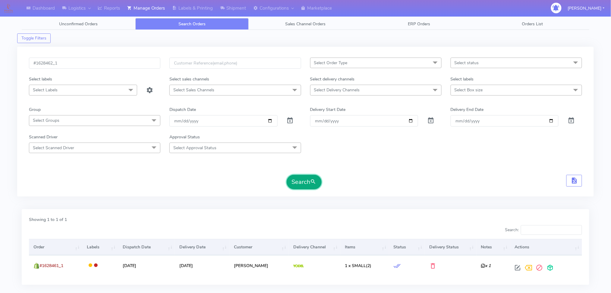
click at [302, 181] on button "Search" at bounding box center [304, 182] width 35 height 14
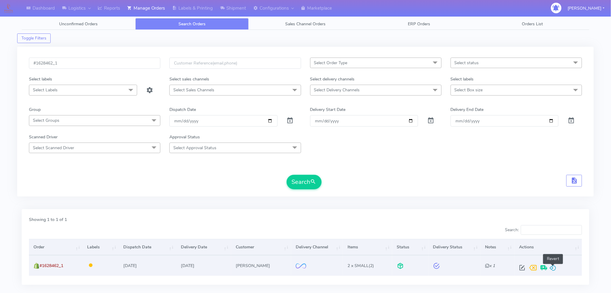
click at [553, 266] on span at bounding box center [552, 269] width 7 height 6
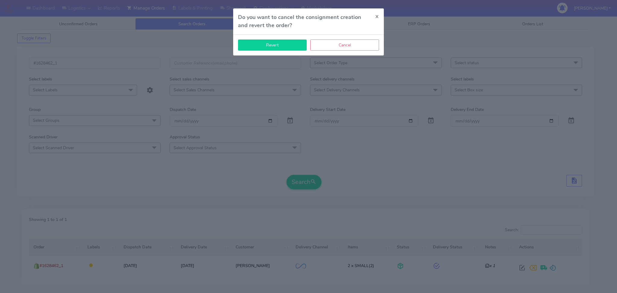
click at [295, 43] on button "Revert" at bounding box center [272, 44] width 69 height 11
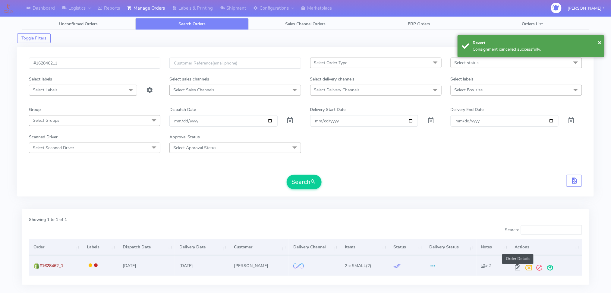
click at [516, 269] on span at bounding box center [517, 269] width 11 height 6
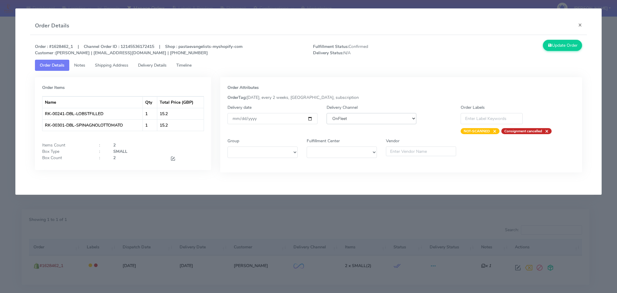
click at [348, 118] on select "DHL OnFleet Royal Mail DPD Yodel MaxOptra Amazon Collection" at bounding box center [372, 118] width 90 height 11
select select "5"
click at [327, 113] on select "DHL OnFleet Royal Mail DPD Yodel MaxOptra Amazon Collection" at bounding box center [372, 118] width 90 height 11
click at [563, 45] on button "Update Order" at bounding box center [562, 45] width 39 height 11
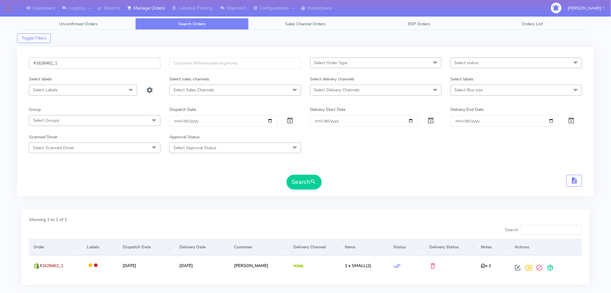
click at [93, 64] on input "#1628462_1" at bounding box center [94, 63] width 131 height 11
paste input "70"
type input "#1628470_1"
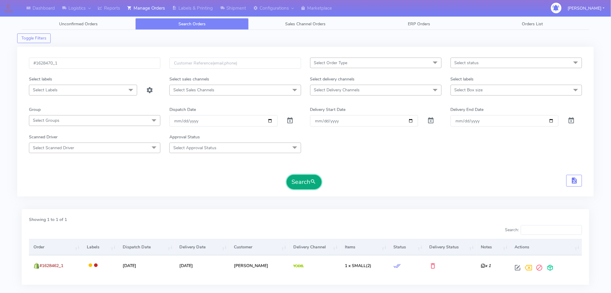
click at [311, 189] on button "Search" at bounding box center [304, 182] width 35 height 14
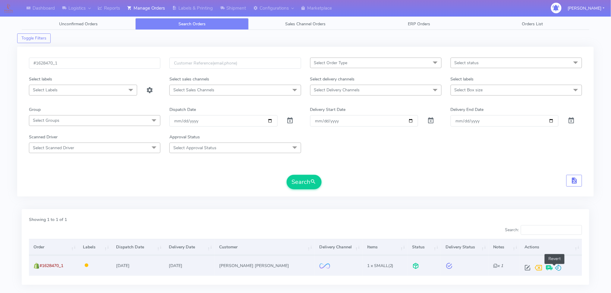
click at [556, 269] on span at bounding box center [558, 269] width 7 height 6
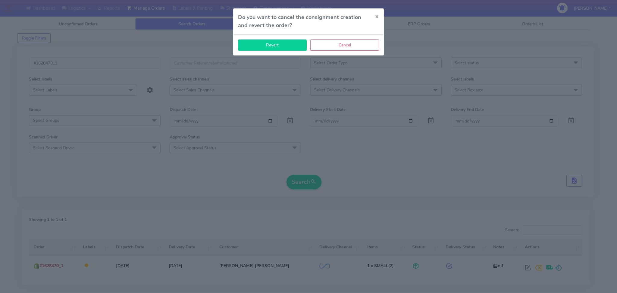
click at [274, 40] on button "Revert" at bounding box center [272, 44] width 69 height 11
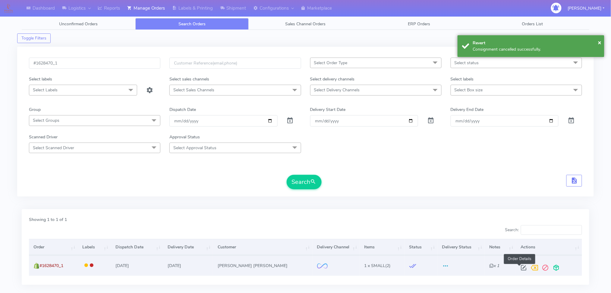
click at [518, 267] on span at bounding box center [523, 269] width 11 height 6
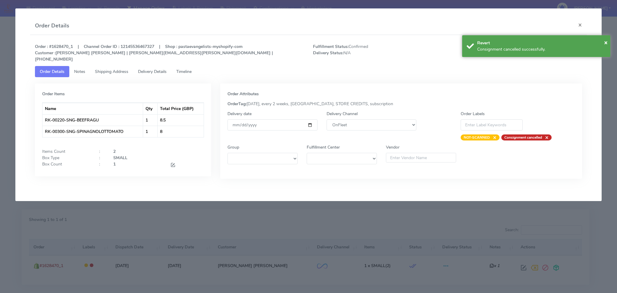
drag, startPoint x: 387, startPoint y: 112, endPoint x: 382, endPoint y: 121, distance: 9.7
click at [386, 112] on div "Delivery Channel DHL OnFleet Royal Mail DPD Yodel MaxOptra Amazon Collection" at bounding box center [371, 126] width 99 height 30
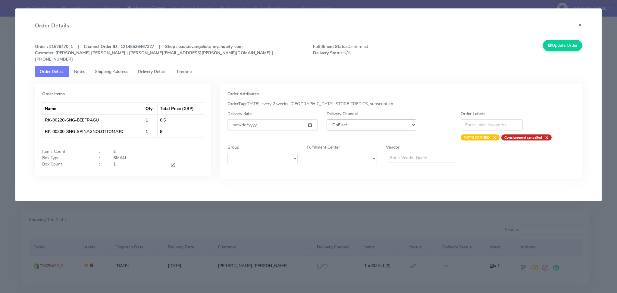
click at [382, 121] on select "DHL OnFleet Royal Mail DPD Yodel MaxOptra Amazon Collection" at bounding box center [372, 124] width 90 height 11
select select "5"
click at [327, 119] on select "DHL OnFleet Royal Mail DPD Yodel MaxOptra Amazon Collection" at bounding box center [372, 124] width 90 height 11
click at [568, 48] on button "Update Order" at bounding box center [562, 45] width 39 height 11
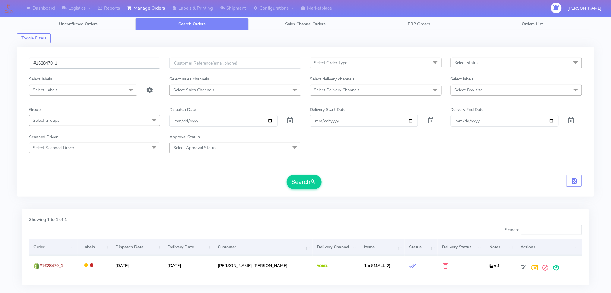
click at [108, 61] on input "#1628470_1" at bounding box center [94, 63] width 131 height 11
paste input "3"
type input "#1628473_1"
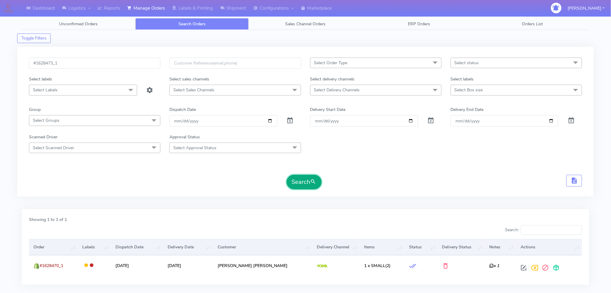
click at [300, 180] on button "Search" at bounding box center [304, 182] width 35 height 14
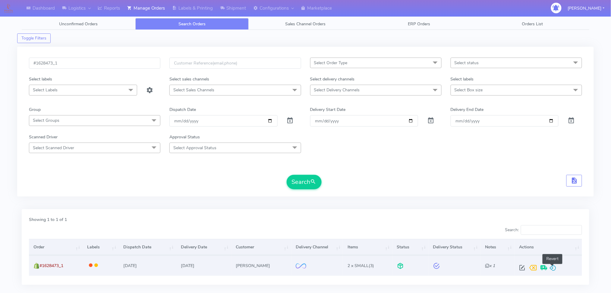
click at [551, 266] on span at bounding box center [552, 269] width 7 height 6
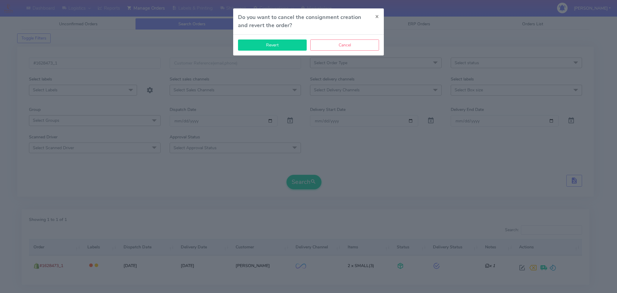
click at [277, 47] on button "Revert" at bounding box center [272, 44] width 69 height 11
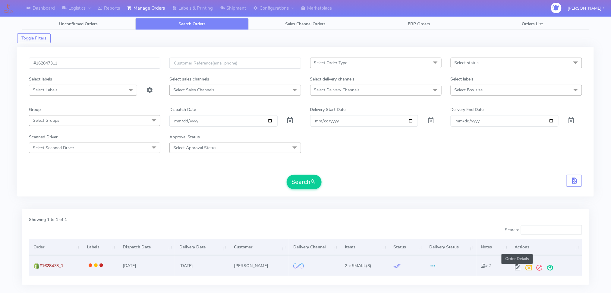
click at [515, 267] on span at bounding box center [517, 269] width 11 height 6
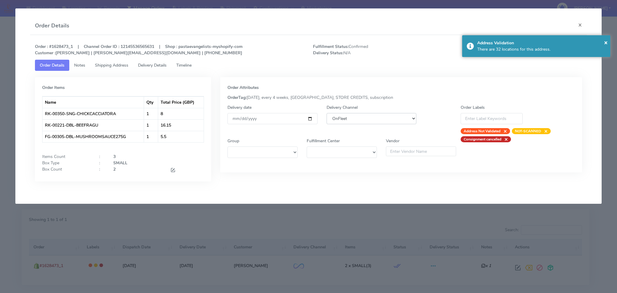
click at [382, 115] on select "DHL OnFleet Royal Mail DPD Yodel MaxOptra Amazon Collection" at bounding box center [372, 118] width 90 height 11
select select "5"
click at [327, 113] on select "DHL OnFleet Royal Mail DPD Yodel MaxOptra Amazon Collection" at bounding box center [372, 118] width 90 height 11
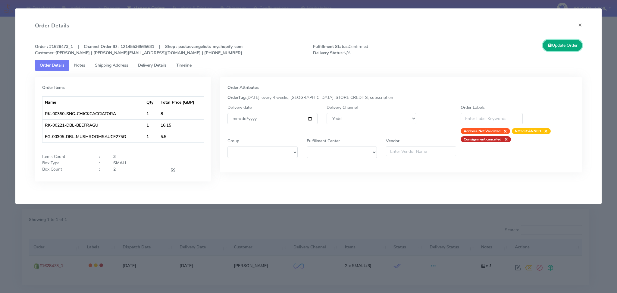
click at [556, 43] on button "Update Order" at bounding box center [562, 45] width 39 height 11
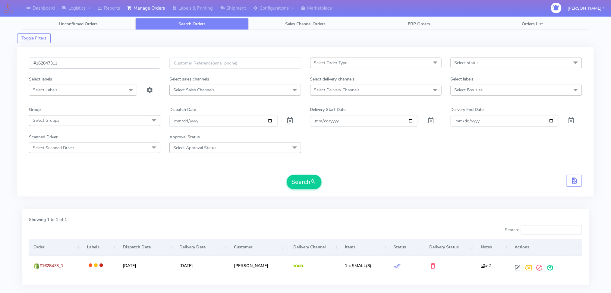
click at [106, 64] on input "#1628473_1" at bounding box center [94, 63] width 131 height 11
paste input "8"
type input "#1628483_1"
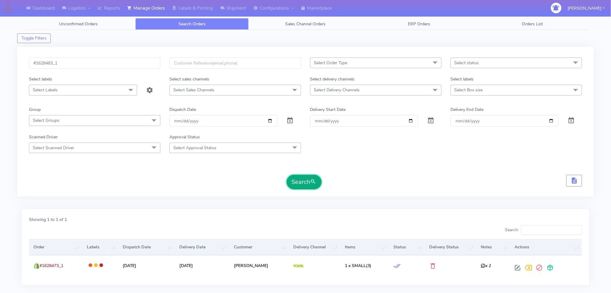
drag, startPoint x: 306, startPoint y: 181, endPoint x: 313, endPoint y: 180, distance: 7.3
click at [308, 181] on button "Search" at bounding box center [304, 182] width 35 height 14
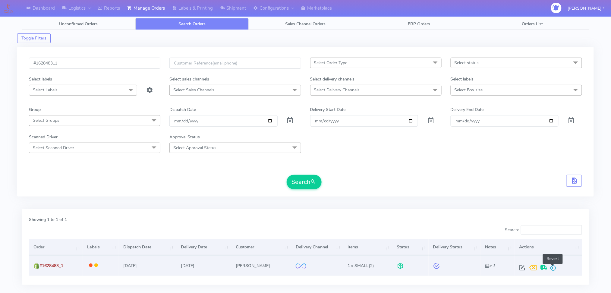
click at [552, 266] on span at bounding box center [552, 269] width 7 height 6
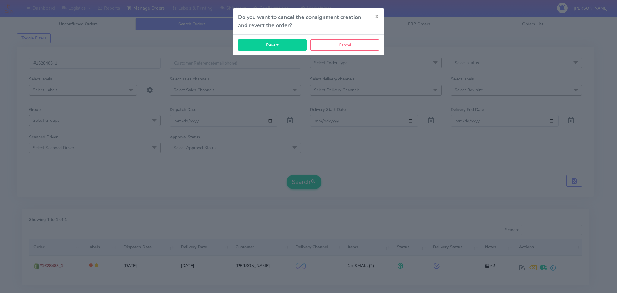
click at [272, 44] on button "Revert" at bounding box center [272, 44] width 69 height 11
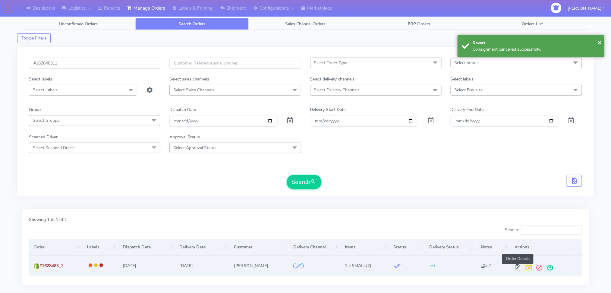
click at [519, 267] on span at bounding box center [517, 269] width 11 height 6
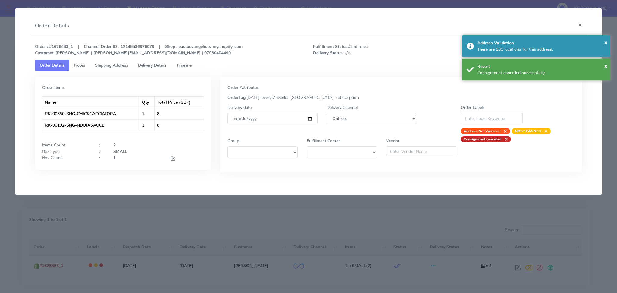
click at [346, 118] on select "DHL OnFleet Royal Mail DPD Yodel MaxOptra Amazon Collection" at bounding box center [372, 118] width 90 height 11
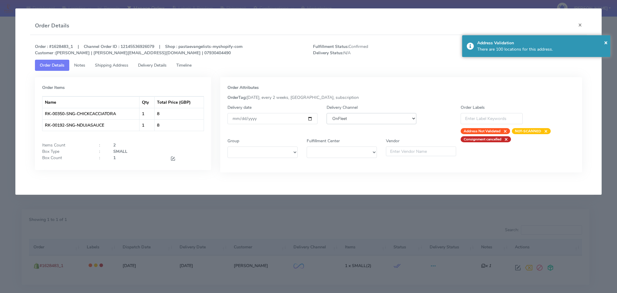
select select "5"
click at [327, 113] on select "DHL OnFleet Royal Mail DPD Yodel MaxOptra Amazon Collection" at bounding box center [372, 118] width 90 height 11
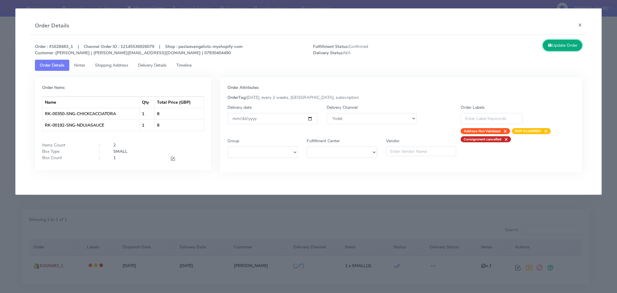
click at [562, 45] on button "Update Order" at bounding box center [562, 45] width 39 height 11
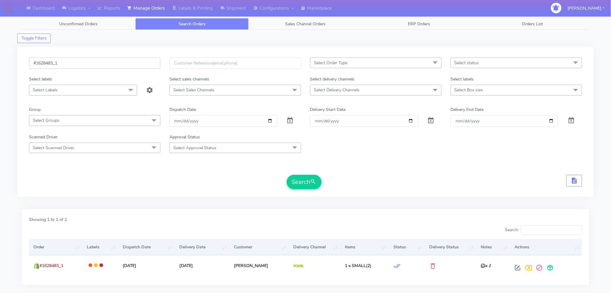
click at [116, 67] on input "#1628483_1" at bounding box center [94, 63] width 131 height 11
paste input "502"
type input "#1628502_1"
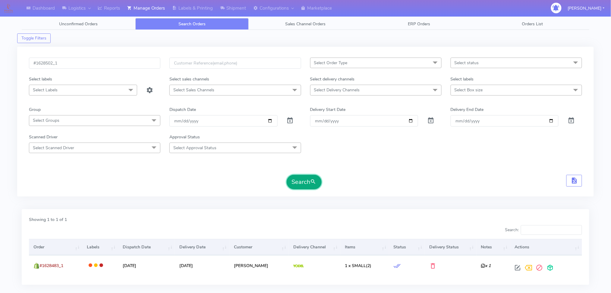
click at [301, 180] on button "Search" at bounding box center [304, 182] width 35 height 14
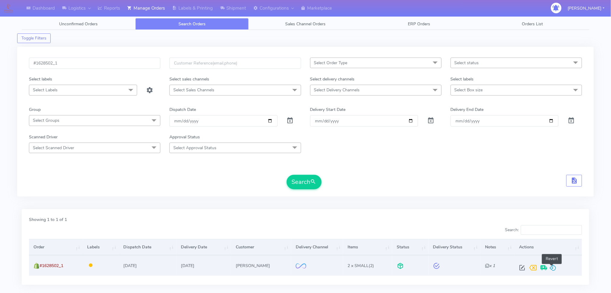
click at [554, 266] on span at bounding box center [552, 269] width 7 height 6
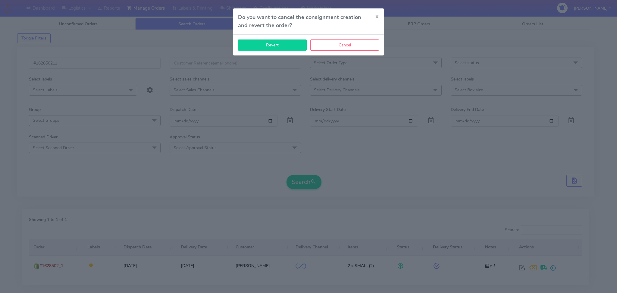
click at [282, 47] on button "Revert" at bounding box center [272, 44] width 69 height 11
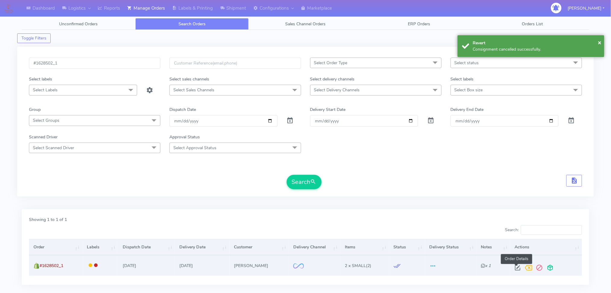
click at [517, 269] on span at bounding box center [517, 269] width 11 height 6
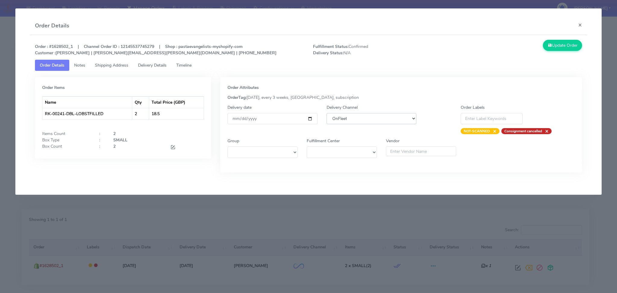
click at [361, 120] on select "DHL OnFleet Royal Mail DPD Yodel MaxOptra Amazon Collection" at bounding box center [372, 118] width 90 height 11
select select "5"
click at [327, 113] on select "DHL OnFleet Royal Mail DPD Yodel MaxOptra Amazon Collection" at bounding box center [372, 118] width 90 height 11
click at [563, 45] on button "Update Order" at bounding box center [562, 45] width 39 height 11
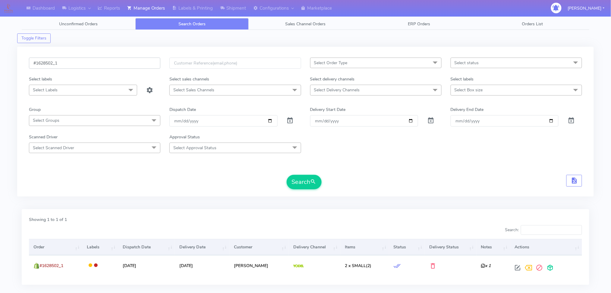
click at [115, 64] on input "#1628502_1" at bounding box center [94, 63] width 131 height 11
paste input "14"
type input "#1628514_1"
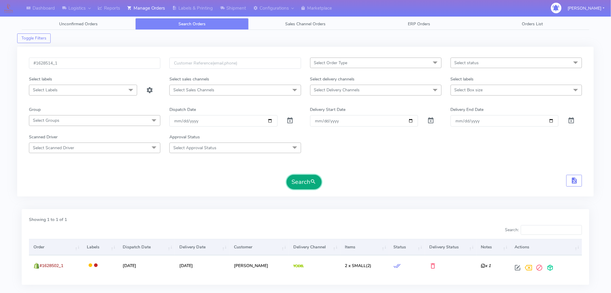
click at [313, 182] on span "submit" at bounding box center [313, 182] width 6 height 8
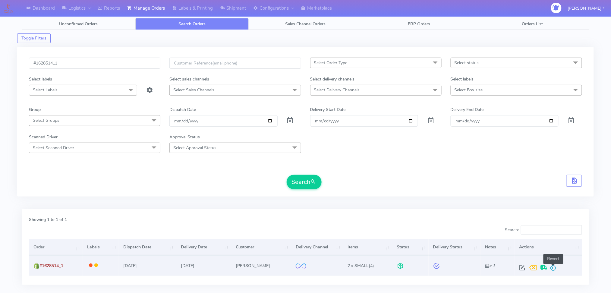
click at [554, 271] on span at bounding box center [552, 269] width 7 height 6
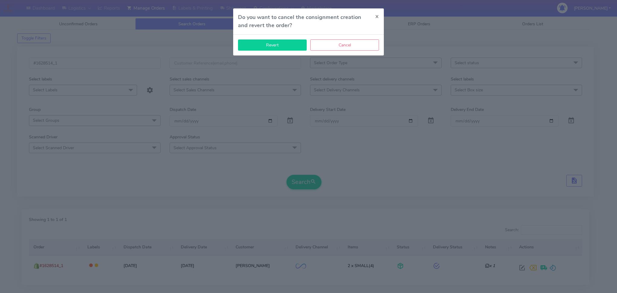
click at [269, 43] on button "Revert" at bounding box center [272, 44] width 69 height 11
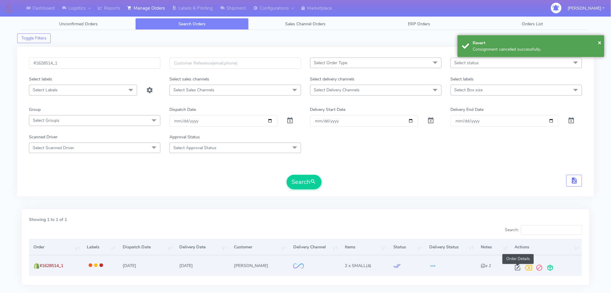
click at [518, 270] on span at bounding box center [517, 269] width 11 height 6
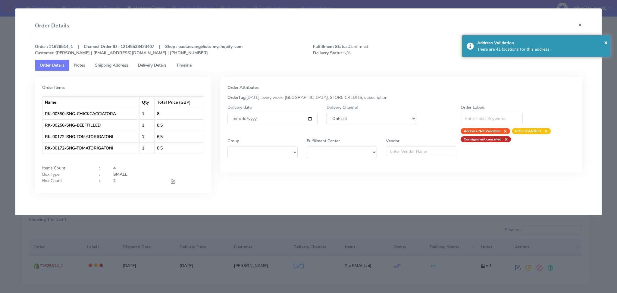
click at [343, 119] on select "DHL OnFleet Royal Mail DPD Yodel MaxOptra Amazon Collection" at bounding box center [372, 118] width 90 height 11
select select "5"
click at [327, 113] on select "DHL OnFleet Royal Mail DPD Yodel MaxOptra Amazon Collection" at bounding box center [372, 118] width 90 height 11
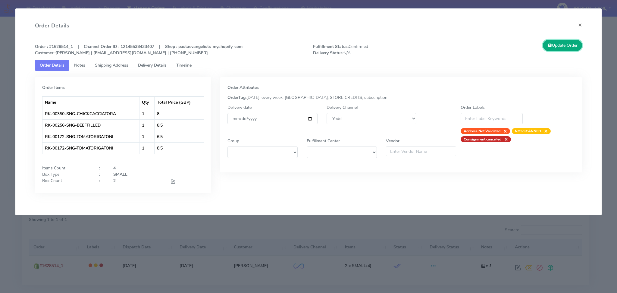
click at [571, 43] on button "Update Order" at bounding box center [562, 45] width 39 height 11
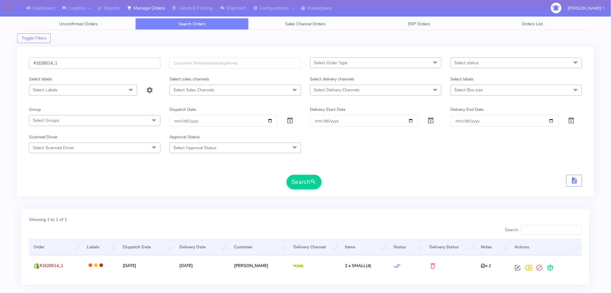
click at [107, 66] on input "#1628514_1" at bounding box center [94, 63] width 131 height 11
paste input "7"
type input "#1628517_1"
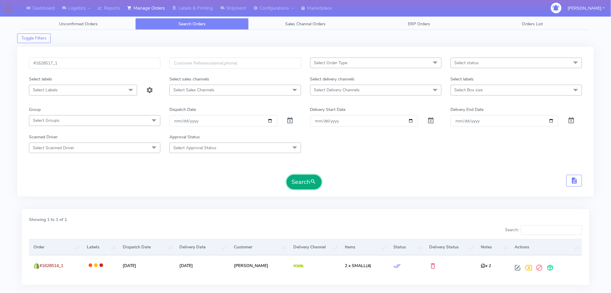
click at [306, 181] on button "Search" at bounding box center [304, 182] width 35 height 14
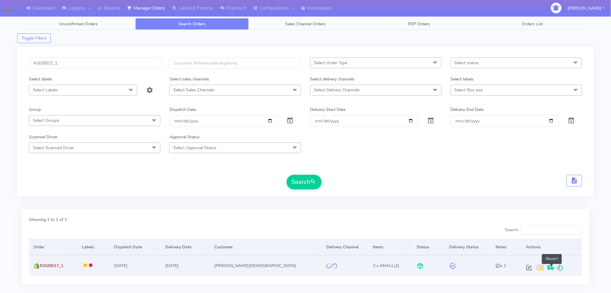
click at [556, 266] on span at bounding box center [559, 269] width 7 height 6
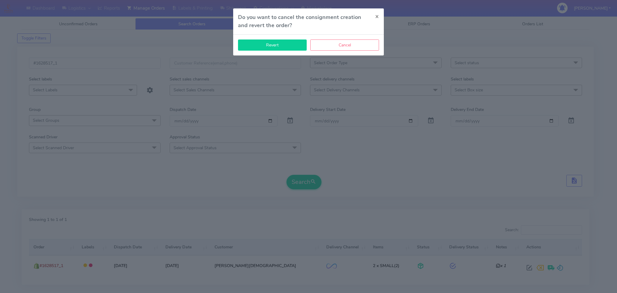
click at [268, 45] on button "Revert" at bounding box center [272, 44] width 69 height 11
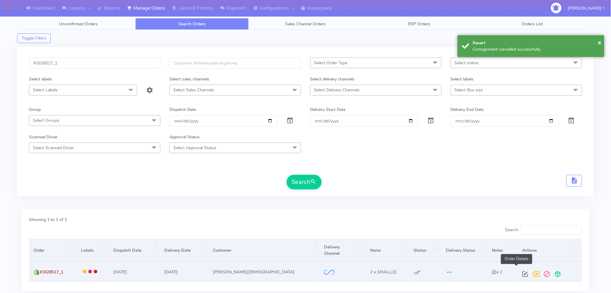
click at [520, 272] on span at bounding box center [525, 275] width 11 height 6
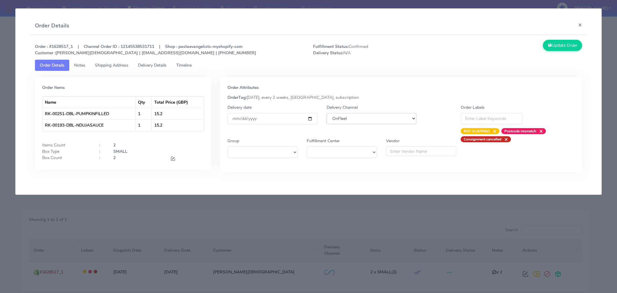
click at [378, 114] on select "DHL OnFleet Royal Mail DPD Yodel MaxOptra Amazon Collection" at bounding box center [372, 118] width 90 height 11
select select "5"
click at [327, 113] on select "DHL OnFleet Royal Mail DPD Yodel MaxOptra Amazon Collection" at bounding box center [372, 118] width 90 height 11
click at [558, 48] on button "Update Order" at bounding box center [562, 45] width 39 height 11
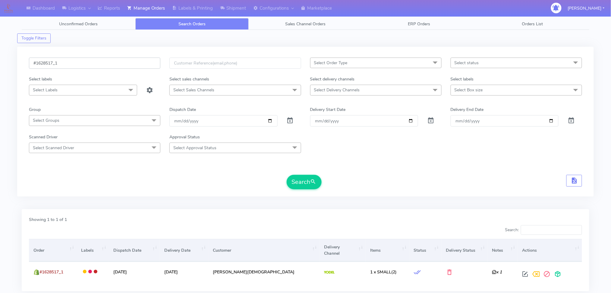
click at [94, 61] on input "#1628517_1" at bounding box center [94, 63] width 131 height 11
paste input "20"
type input "#1628520_1"
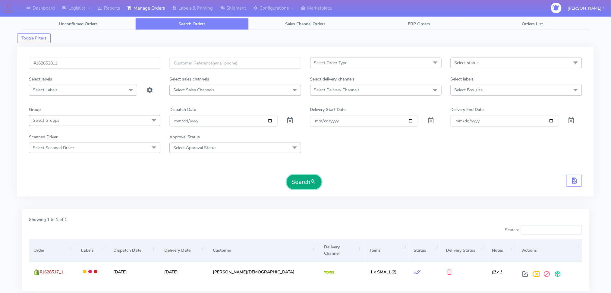
click at [303, 183] on button "Search" at bounding box center [304, 182] width 35 height 14
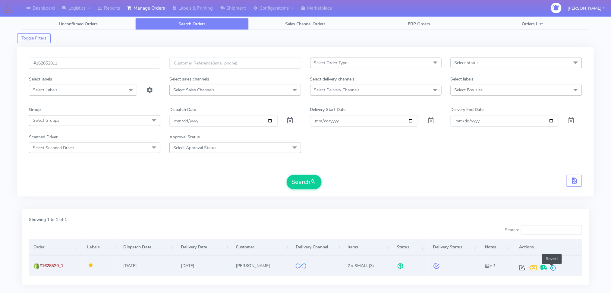
click at [553, 266] on span at bounding box center [552, 269] width 7 height 6
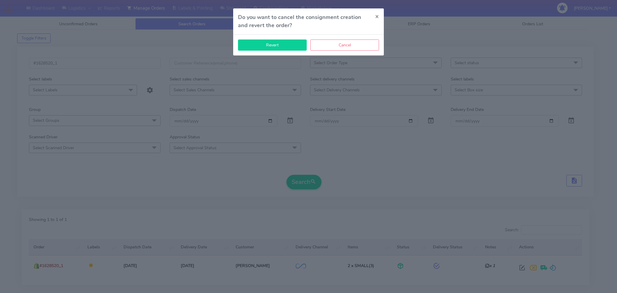
click at [276, 46] on button "Revert" at bounding box center [272, 44] width 69 height 11
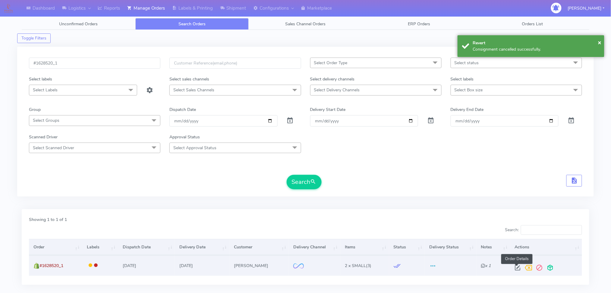
click at [516, 266] on span at bounding box center [517, 269] width 11 height 6
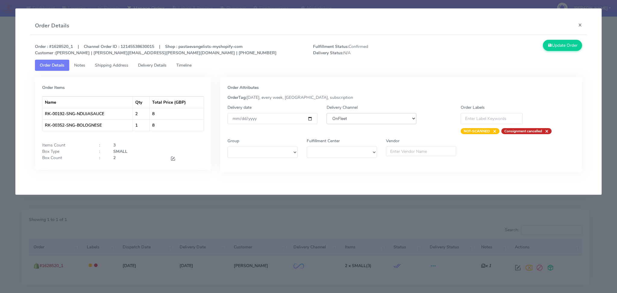
click at [347, 122] on select "DHL OnFleet Royal Mail DPD Yodel MaxOptra Amazon Collection" at bounding box center [372, 118] width 90 height 11
select select "5"
click at [327, 113] on select "DHL OnFleet Royal Mail DPD Yodel MaxOptra Amazon Collection" at bounding box center [372, 118] width 90 height 11
click at [578, 47] on button "Update Order" at bounding box center [562, 45] width 39 height 11
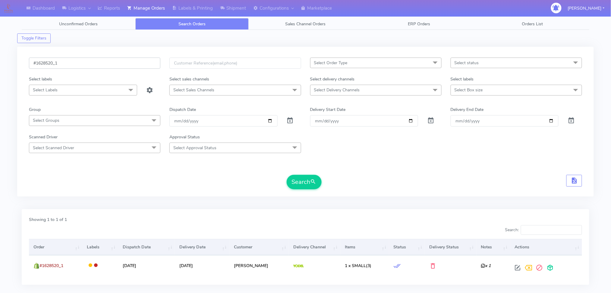
click at [92, 63] on input "#1628520_1" at bounding box center [94, 63] width 131 height 11
paste input "33"
type input "#1628533_1"
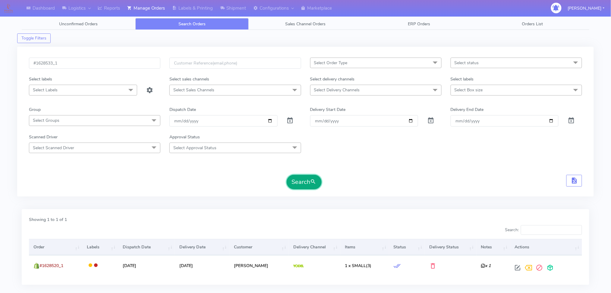
click at [321, 179] on button "Search" at bounding box center [304, 182] width 35 height 14
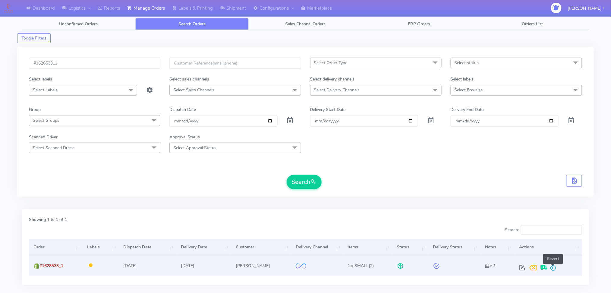
click at [555, 268] on span at bounding box center [552, 269] width 7 height 6
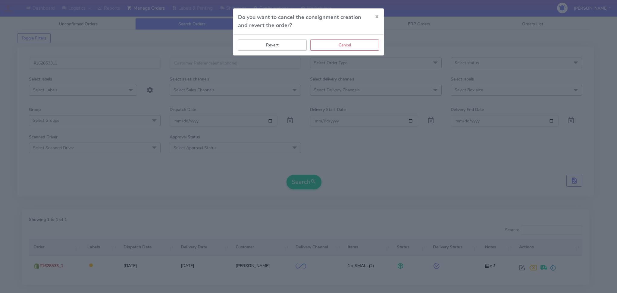
drag, startPoint x: 274, startPoint y: 46, endPoint x: 313, endPoint y: 73, distance: 47.8
click at [274, 46] on button "Revert" at bounding box center [272, 44] width 69 height 11
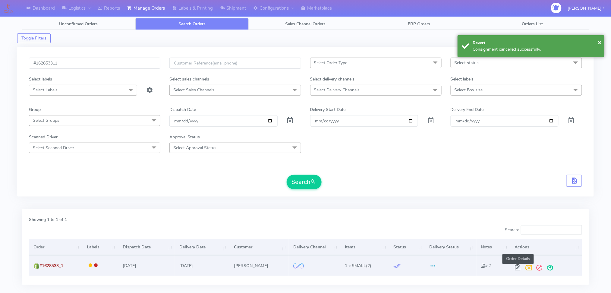
click at [517, 269] on span at bounding box center [517, 269] width 11 height 6
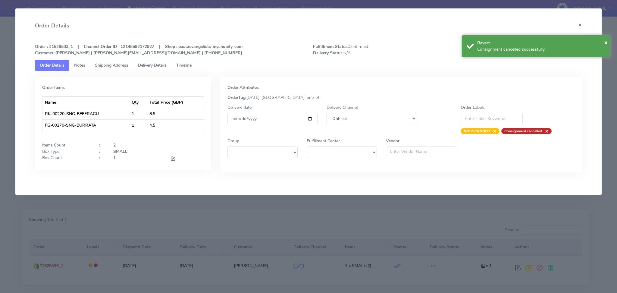
click at [348, 123] on select "DHL OnFleet Royal Mail DPD Yodel MaxOptra Amazon Collection" at bounding box center [372, 118] width 90 height 11
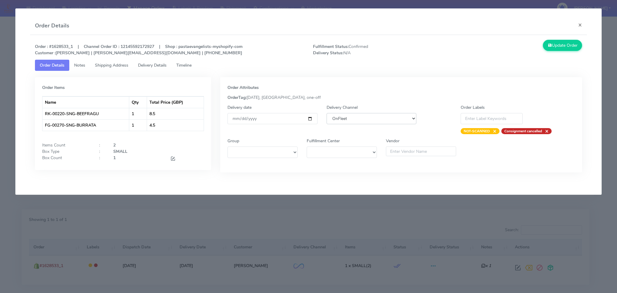
select select "5"
click at [327, 113] on select "DHL OnFleet Royal Mail DPD Yodel MaxOptra Amazon Collection" at bounding box center [372, 118] width 90 height 11
click at [553, 44] on button "Update Order" at bounding box center [562, 45] width 39 height 11
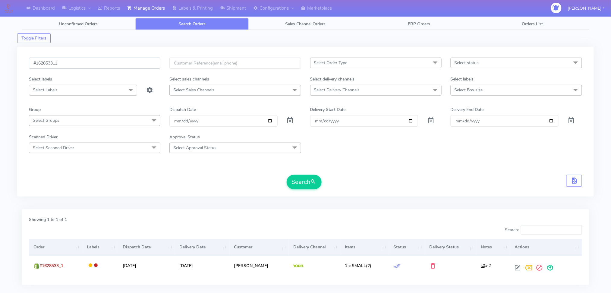
click at [89, 61] on input "#1628533_1" at bounding box center [94, 63] width 131 height 11
paste input "51"
type input "#1628551_1"
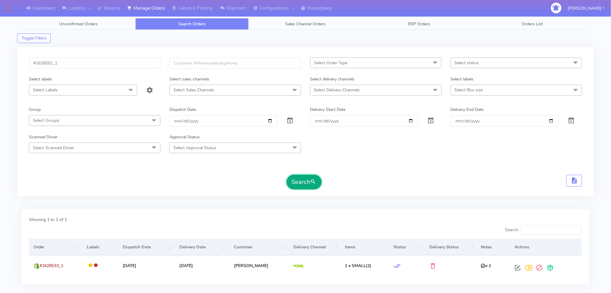
click at [303, 185] on button "Search" at bounding box center [304, 182] width 35 height 14
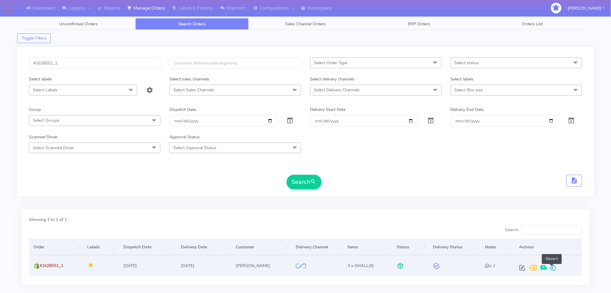
click at [552, 266] on span at bounding box center [552, 269] width 7 height 6
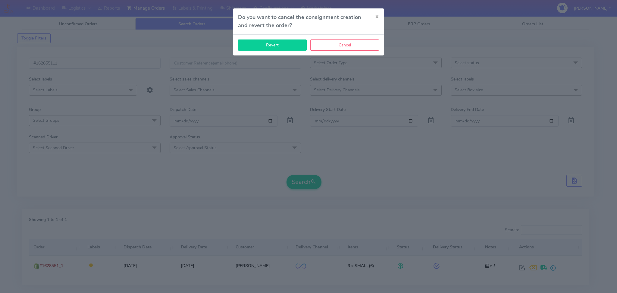
click at [261, 48] on button "Revert" at bounding box center [272, 44] width 69 height 11
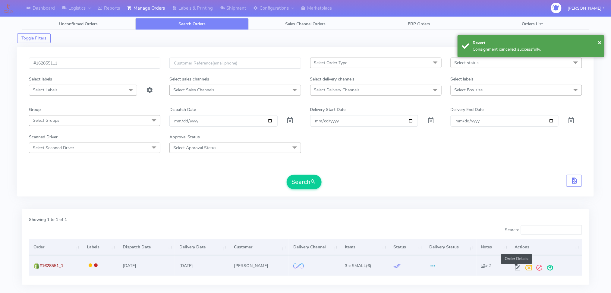
click at [515, 267] on span at bounding box center [517, 269] width 11 height 6
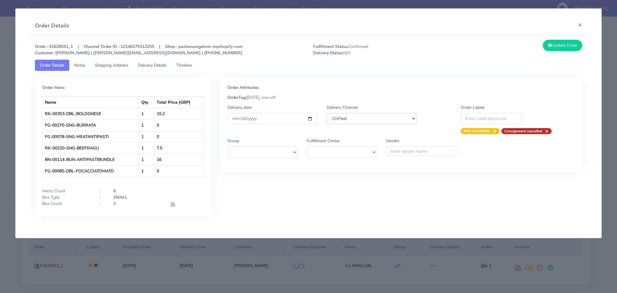
click at [354, 120] on select "DHL OnFleet Royal Mail DPD Yodel MaxOptra Amazon Collection" at bounding box center [372, 118] width 90 height 11
select select "5"
click at [327, 113] on select "DHL OnFleet Royal Mail DPD Yodel MaxOptra Amazon Collection" at bounding box center [372, 118] width 90 height 11
click at [550, 44] on icon at bounding box center [550, 45] width 4 height 6
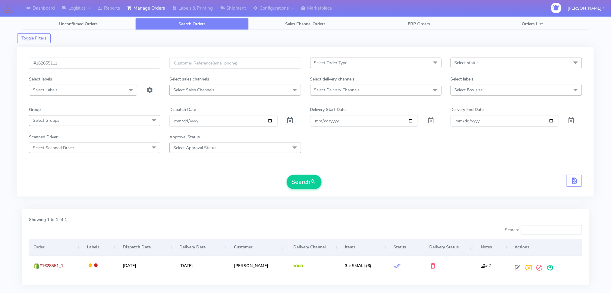
click at [82, 70] on div "#1628551_1" at bounding box center [94, 67] width 140 height 18
click at [85, 64] on input "#1628551_1" at bounding box center [94, 63] width 131 height 11
paste input "82"
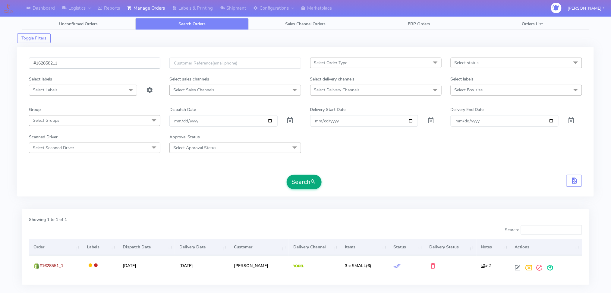
type input "#1628582_1"
click at [320, 184] on button "Search" at bounding box center [304, 182] width 35 height 14
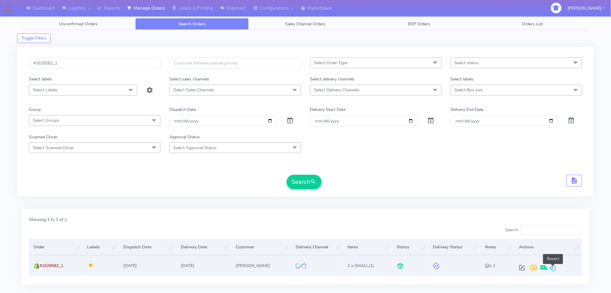
click at [554, 267] on span at bounding box center [552, 269] width 7 height 6
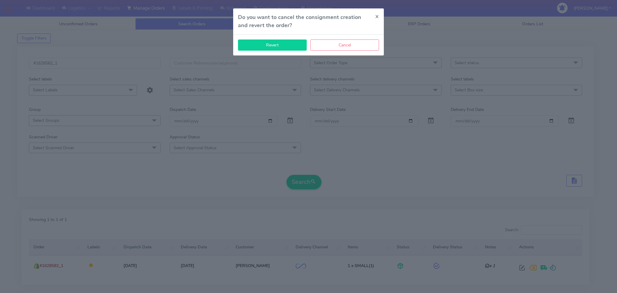
click at [276, 46] on button "Revert" at bounding box center [272, 44] width 69 height 11
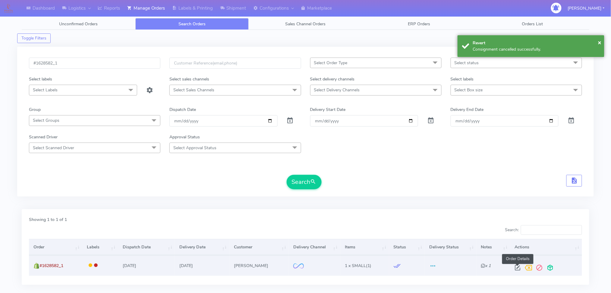
click at [518, 268] on span at bounding box center [517, 269] width 11 height 6
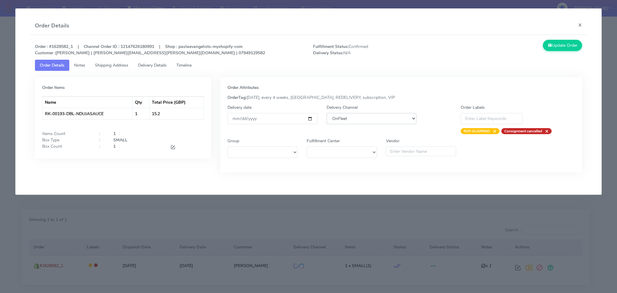
click at [354, 118] on select "DHL OnFleet Royal Mail DPD Yodel MaxOptra Amazon Collection" at bounding box center [372, 118] width 90 height 11
select select "5"
click at [327, 113] on select "DHL OnFleet Royal Mail DPD Yodel MaxOptra Amazon Collection" at bounding box center [372, 118] width 90 height 11
click at [563, 36] on div "Order : #1628582_1 | Channel Order ID : 12147626180991 | Shop : pastaevangelist…" at bounding box center [308, 110] width 557 height 151
click at [561, 43] on button "Update Order" at bounding box center [562, 45] width 39 height 11
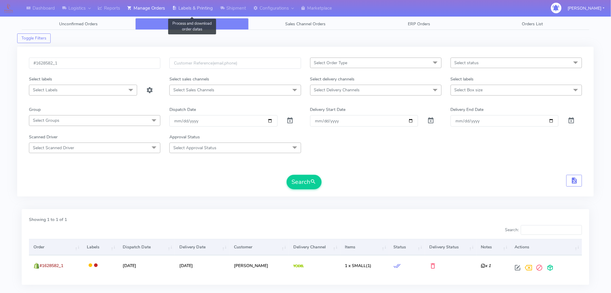
click at [197, 11] on link "Labels & Printing" at bounding box center [192, 8] width 48 height 17
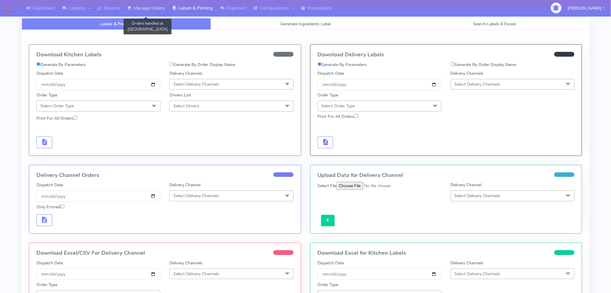
click at [148, 7] on link "Manage Orders" at bounding box center [146, 8] width 45 height 17
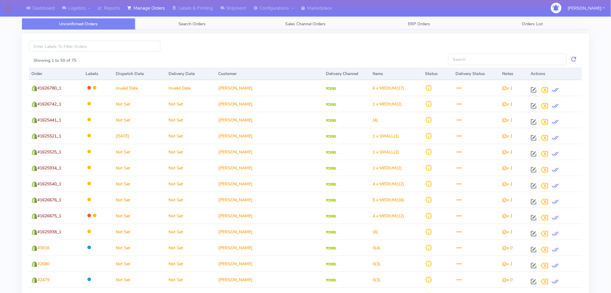
drag, startPoint x: 184, startPoint y: 9, endPoint x: 195, endPoint y: 10, distance: 10.5
click at [184, 9] on link "Labels & Printing" at bounding box center [192, 8] width 48 height 17
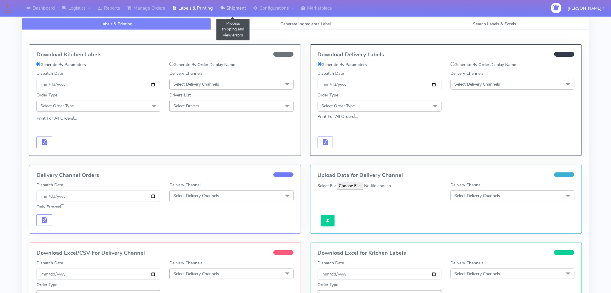
click at [241, 10] on link "Shipment" at bounding box center [232, 8] width 33 height 17
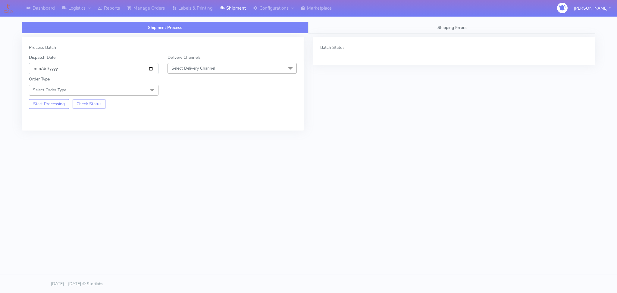
click at [150, 69] on input "[DATE]" at bounding box center [94, 68] width 130 height 11
type input "[DATE]"
click at [218, 70] on span "Select Delivery Channel" at bounding box center [233, 68] width 130 height 11
click at [195, 104] on div "OnFleet" at bounding box center [232, 106] width 123 height 6
click at [147, 94] on span at bounding box center [152, 90] width 12 height 11
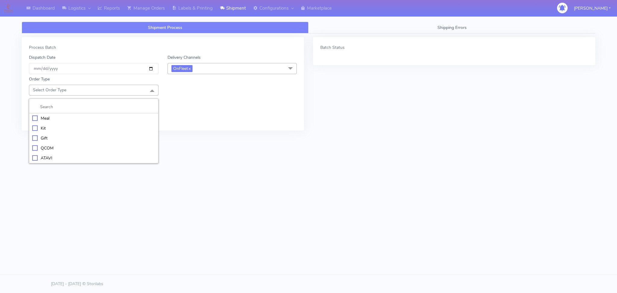
click at [58, 120] on div "Meal" at bounding box center [93, 118] width 123 height 6
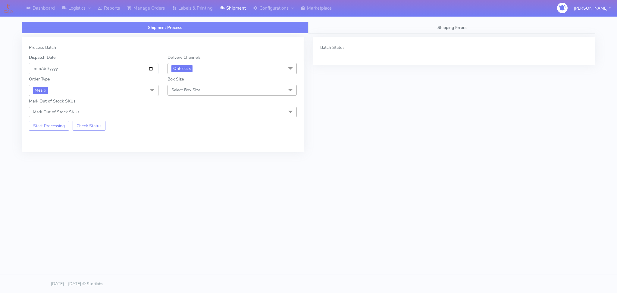
click at [195, 92] on span "Select Box Size" at bounding box center [185, 90] width 29 height 6
click at [179, 117] on div "Small" at bounding box center [232, 118] width 123 height 6
click at [54, 127] on button "Start Processing" at bounding box center [49, 126] width 40 height 10
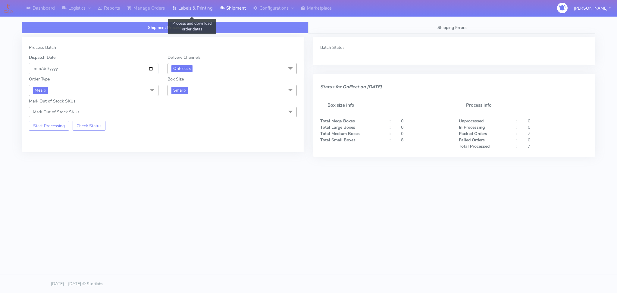
click at [203, 8] on link "Labels & Printing" at bounding box center [192, 8] width 48 height 17
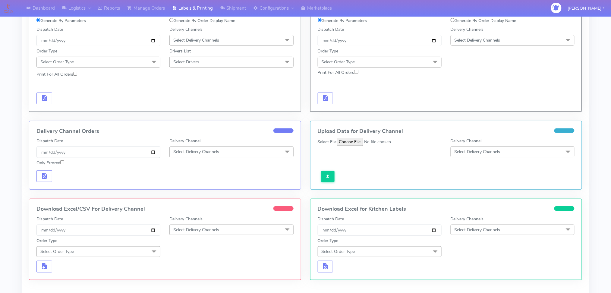
scroll to position [104, 0]
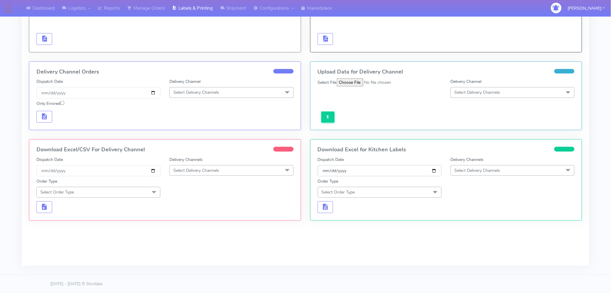
click at [435, 170] on input "[DATE]" at bounding box center [380, 170] width 124 height 11
type input "[DATE]"
click at [488, 173] on span "Select Delivery Channels" at bounding box center [477, 171] width 46 height 6
click at [464, 207] on div "OnFleet" at bounding box center [512, 208] width 117 height 6
click at [396, 192] on span "Select Order Type" at bounding box center [380, 192] width 124 height 11
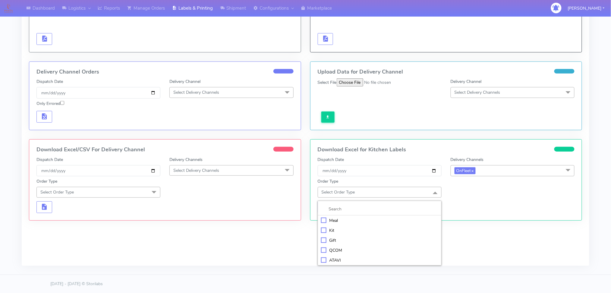
click at [335, 222] on div "Meal" at bounding box center [379, 220] width 117 height 6
click at [489, 194] on span "Select Box Size" at bounding box center [512, 191] width 124 height 11
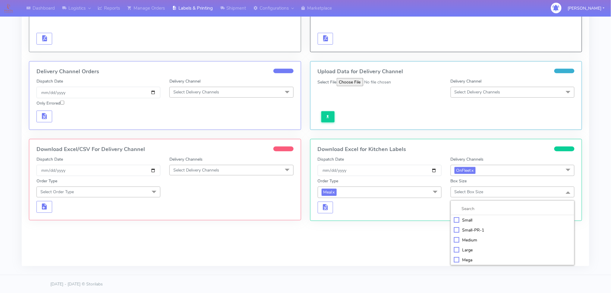
click at [462, 218] on div "Small" at bounding box center [512, 220] width 117 height 6
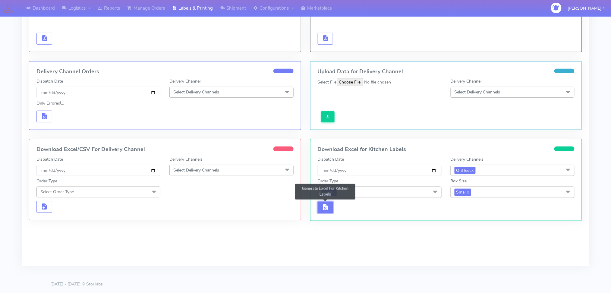
click at [329, 209] on span "button" at bounding box center [324, 208] width 7 height 6
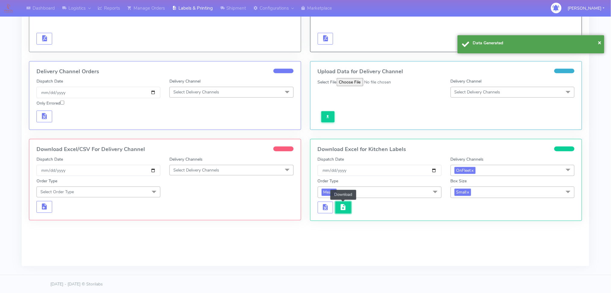
click at [342, 210] on span "button" at bounding box center [343, 208] width 7 height 6
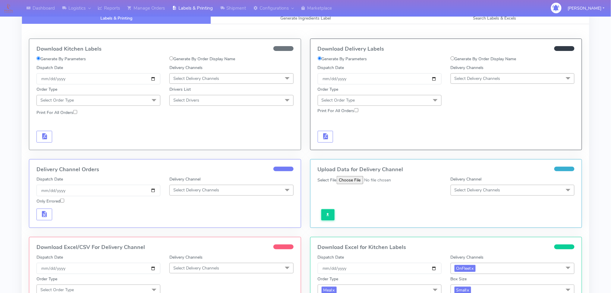
scroll to position [0, 0]
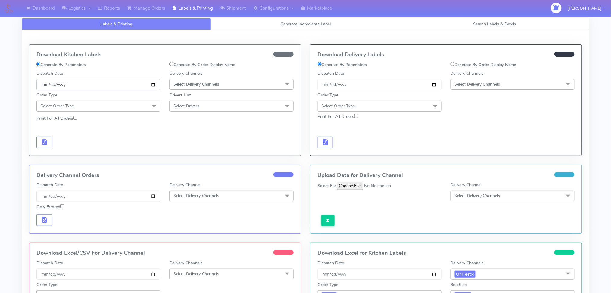
click at [148, 85] on input "[DATE]" at bounding box center [98, 84] width 124 height 11
click at [150, 84] on input "[DATE]" at bounding box center [98, 84] width 124 height 11
type input "[DATE]"
click at [209, 84] on span "Select Delivery Channels" at bounding box center [196, 84] width 46 height 6
click at [195, 121] on div "OnFleet" at bounding box center [231, 122] width 117 height 6
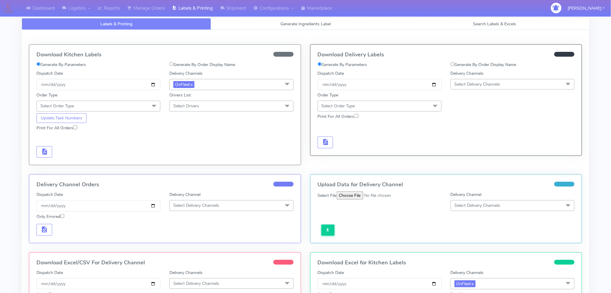
click at [133, 107] on span "Select Order Type" at bounding box center [98, 106] width 124 height 11
click at [54, 134] on div "Meal" at bounding box center [98, 134] width 117 height 6
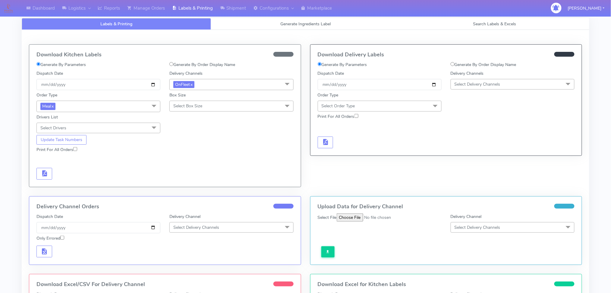
click at [191, 108] on span "Select Box Size" at bounding box center [187, 106] width 29 height 6
click at [183, 133] on div "Small" at bounding box center [231, 134] width 117 height 6
click at [106, 131] on span "Select Drivers" at bounding box center [98, 128] width 124 height 11
click at [202, 150] on div "Print For All Orders" at bounding box center [165, 150] width 266 height 11
click at [41, 172] on span "button" at bounding box center [44, 175] width 7 height 6
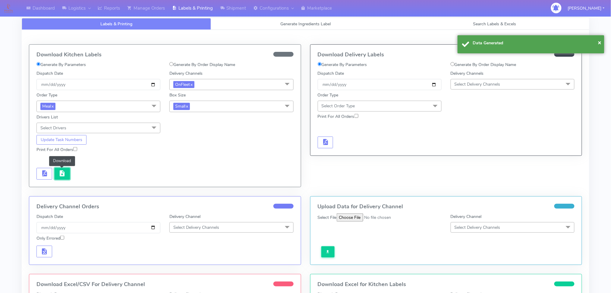
click at [65, 172] on span "button" at bounding box center [61, 175] width 7 height 6
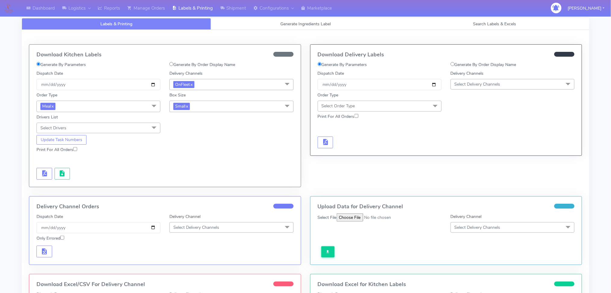
click at [10, 97] on div "Dashboard Logistics London Logistics Reports Manage Orders Labels & Printing Sh…" at bounding box center [305, 210] width 611 height 399
